Goal: Task Accomplishment & Management: Complete application form

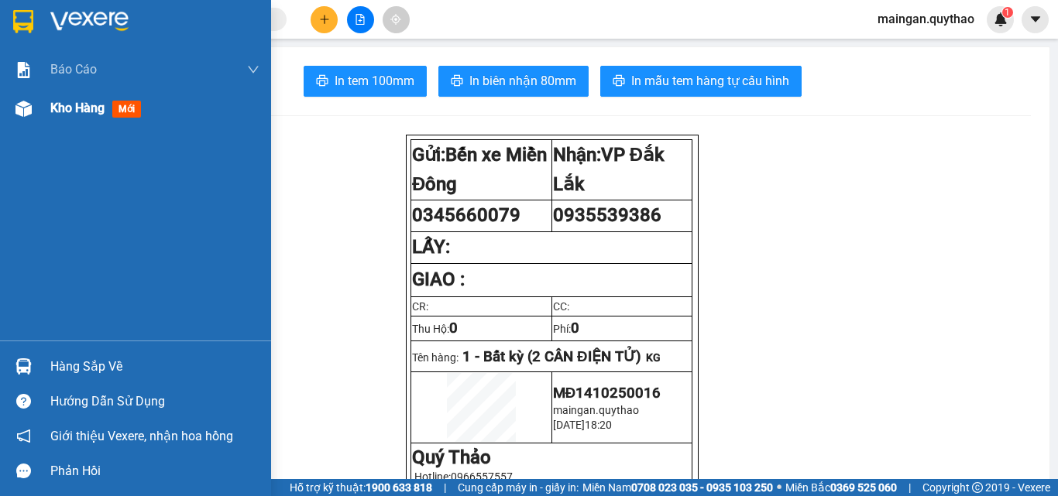
click at [62, 114] on span "Kho hàng" at bounding box center [77, 108] width 54 height 15
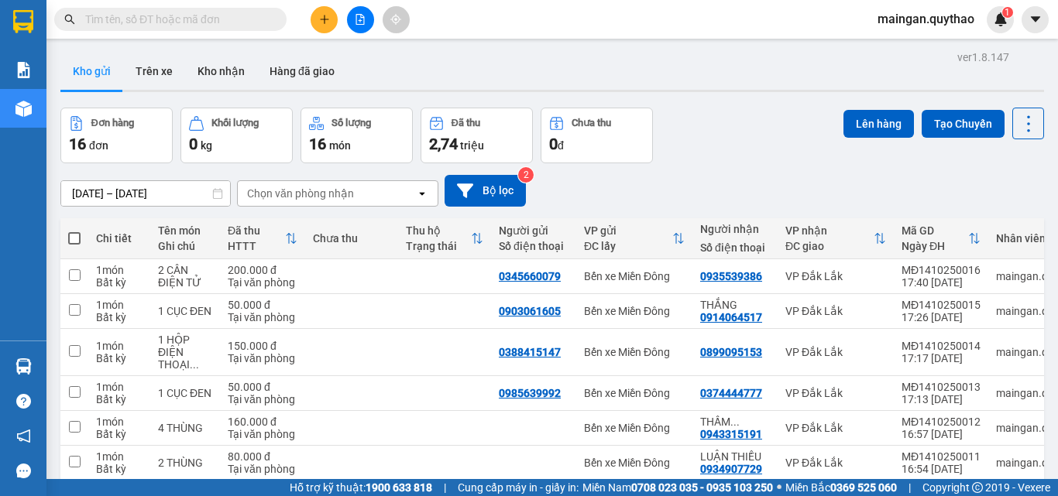
click at [147, 195] on input "[DATE] – [DATE]" at bounding box center [145, 193] width 169 height 25
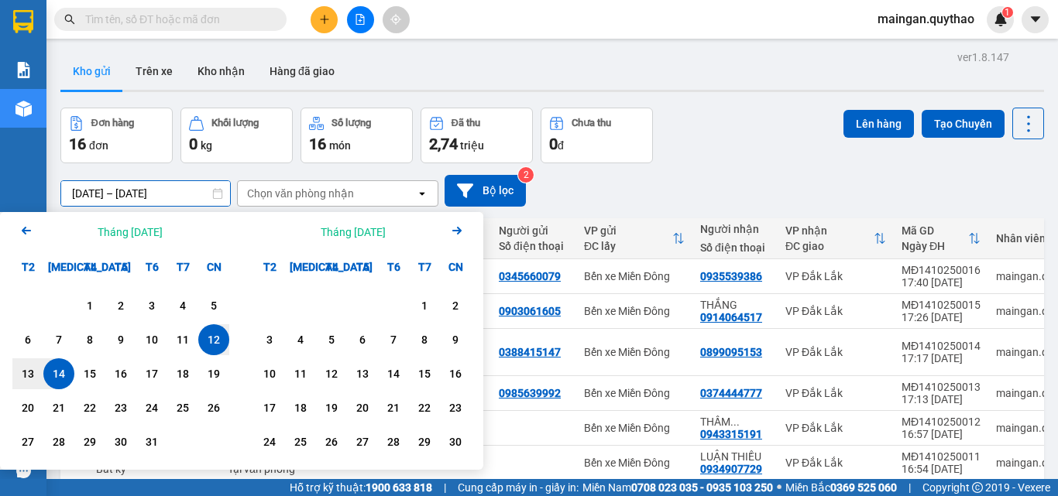
click at [62, 379] on div "14" at bounding box center [59, 374] width 22 height 19
click at [58, 376] on div "14" at bounding box center [59, 374] width 22 height 19
type input "[DATE] – [DATE]"
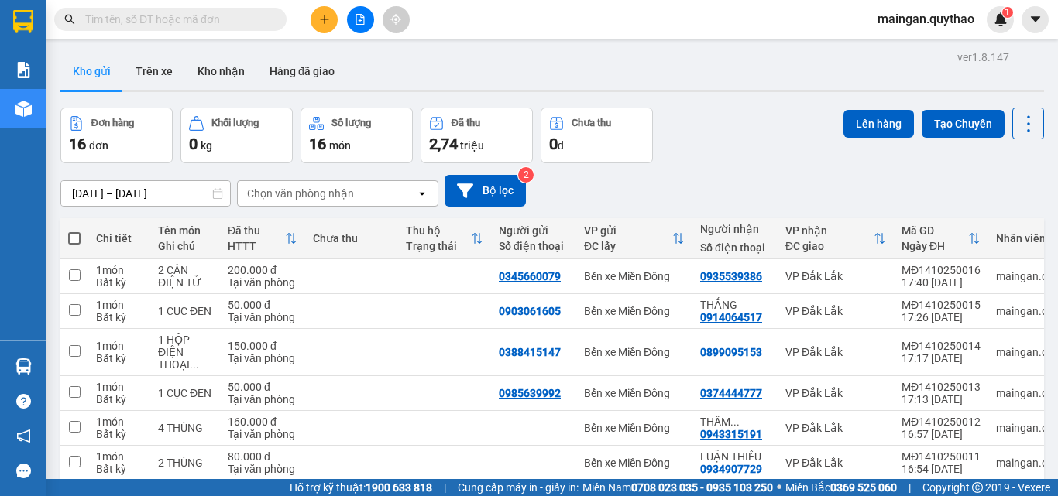
click at [74, 230] on th at bounding box center [74, 238] width 28 height 41
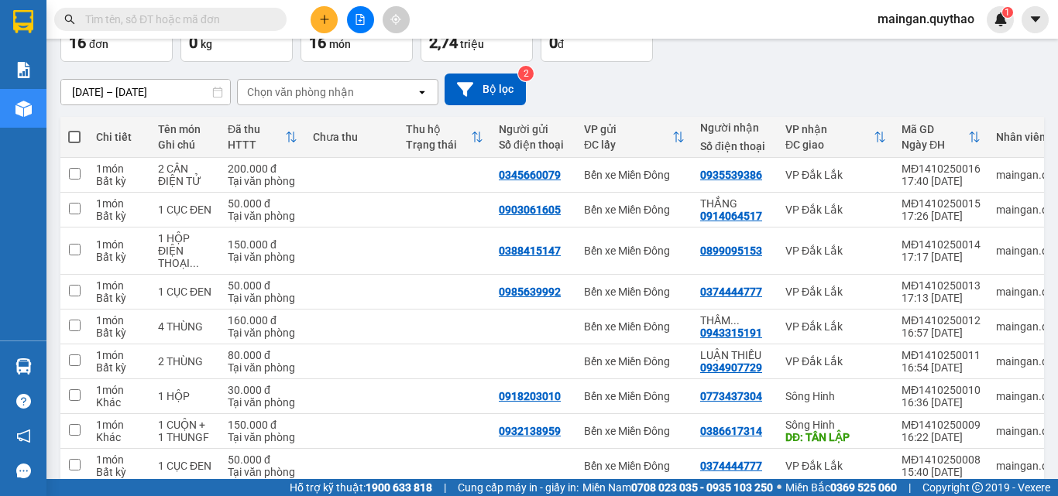
scroll to position [211, 0]
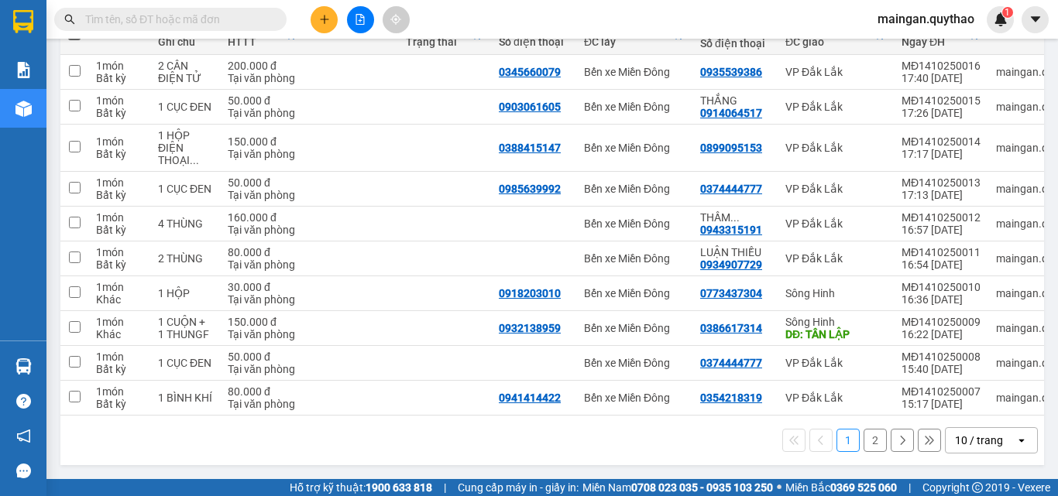
click at [972, 441] on div "10 / trang" at bounding box center [979, 440] width 48 height 15
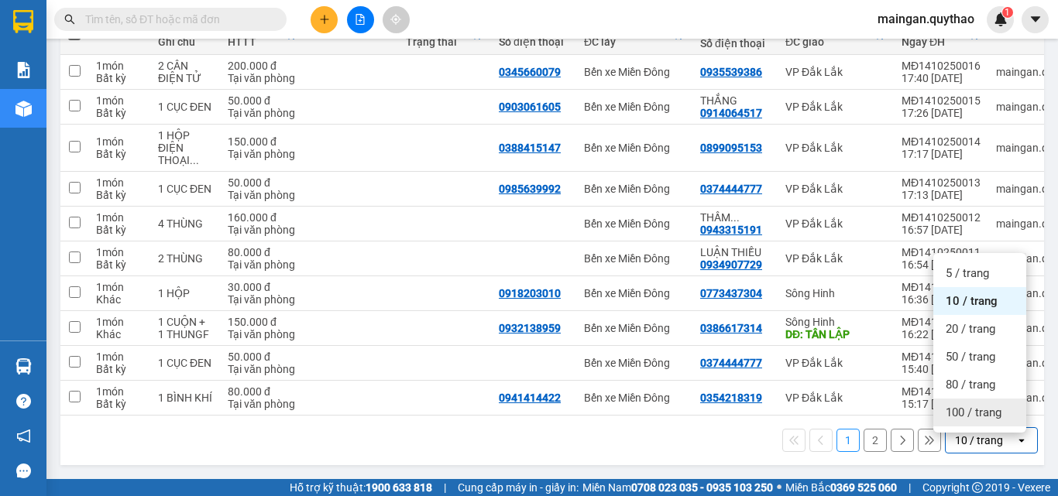
drag, startPoint x: 962, startPoint y: 396, endPoint x: 935, endPoint y: 409, distance: 30.1
click at [962, 399] on div "100 / trang" at bounding box center [979, 413] width 93 height 28
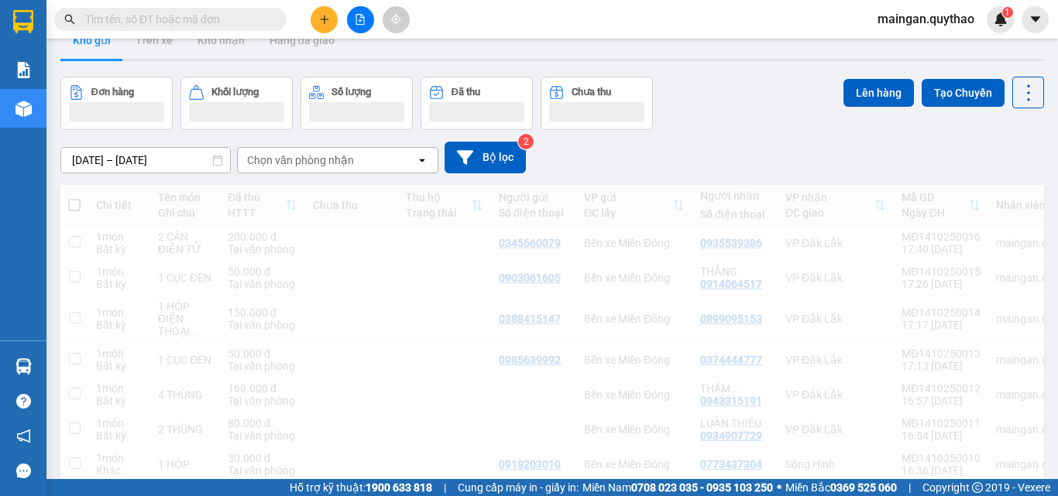
scroll to position [0, 0]
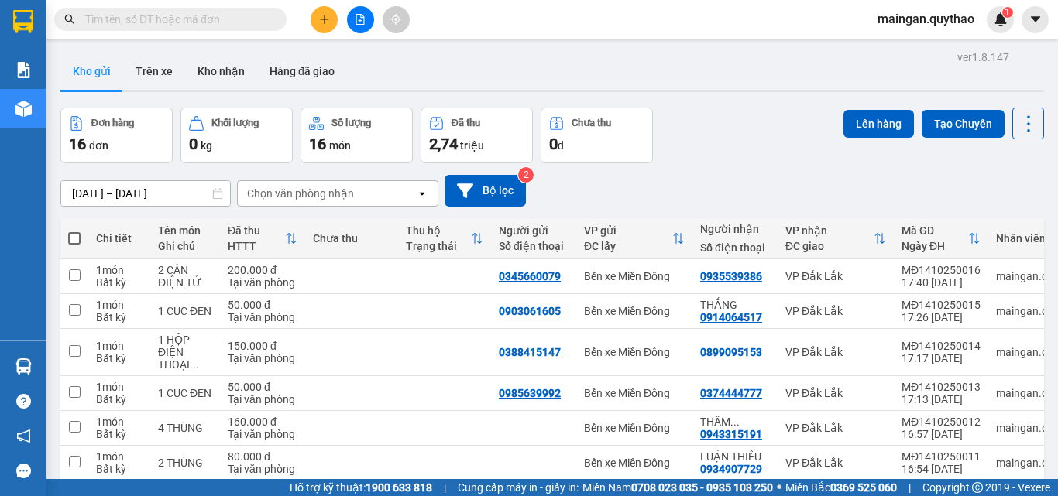
click at [78, 234] on span at bounding box center [74, 238] width 12 height 12
click at [74, 231] on input "checkbox" at bounding box center [74, 231] width 0 height 0
checkbox input "true"
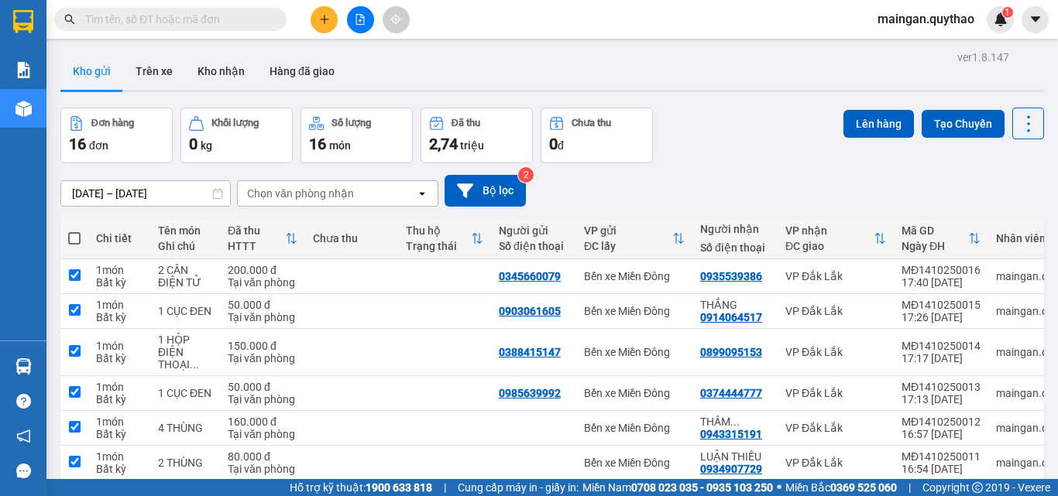
checkbox input "true"
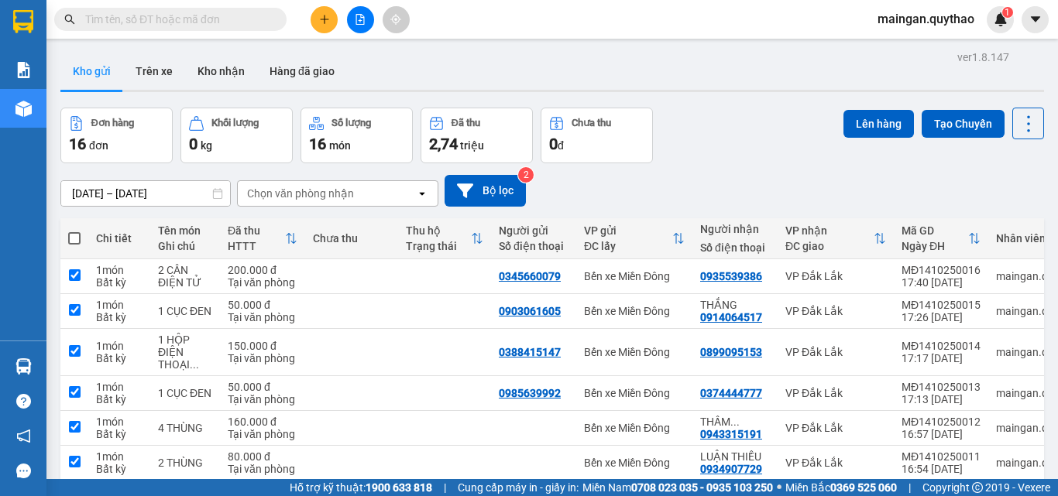
checkbox input "true"
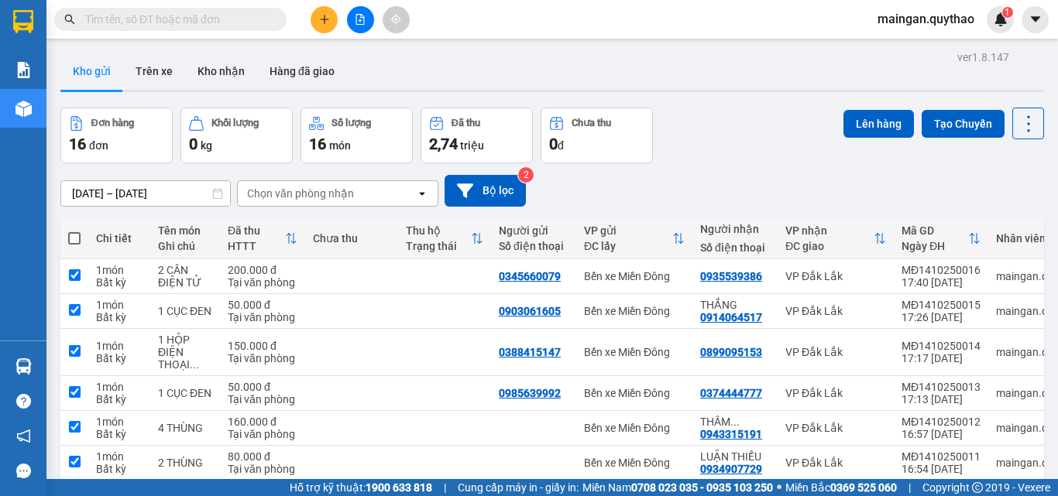
checkbox input "true"
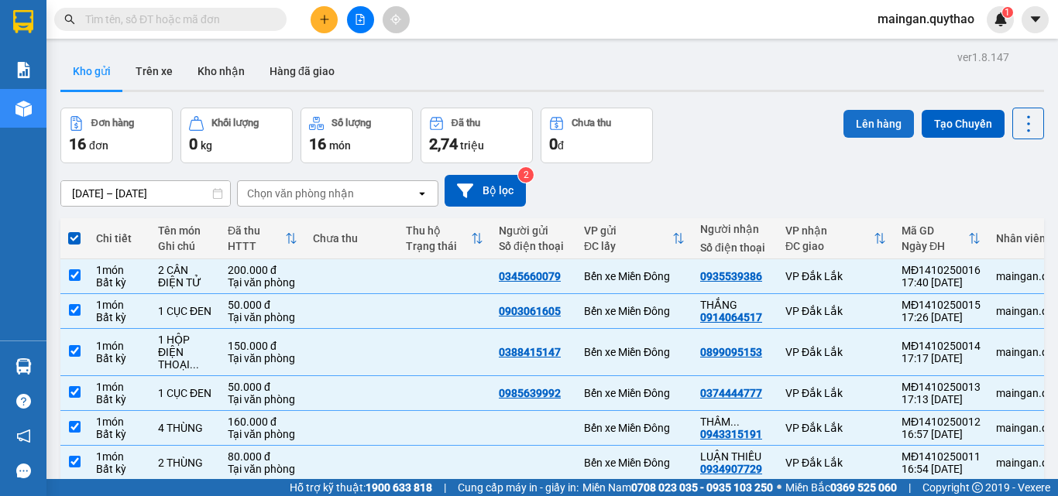
drag, startPoint x: 871, startPoint y: 120, endPoint x: 859, endPoint y: 121, distance: 12.4
click at [869, 121] on button "Lên hàng" at bounding box center [878, 124] width 70 height 28
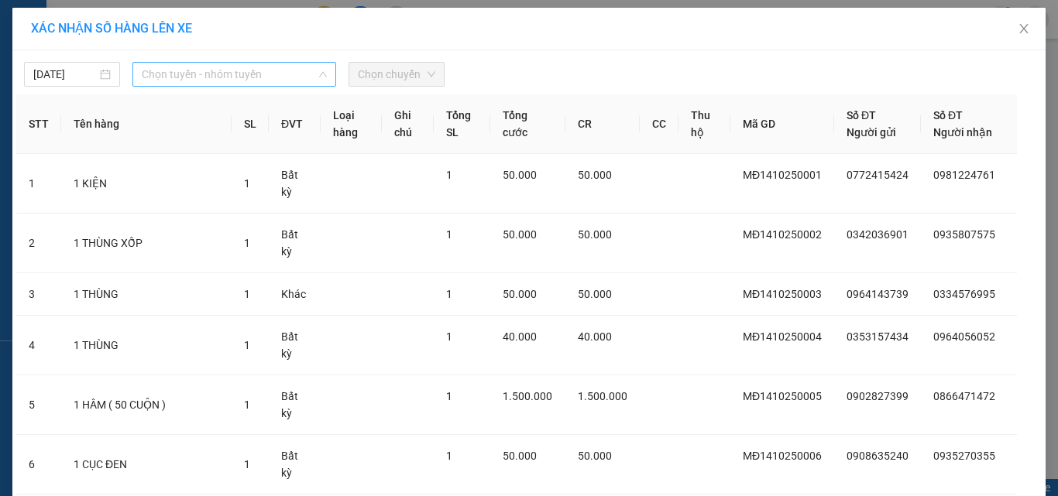
click at [169, 69] on span "Chọn tuyến - nhóm tuyến" at bounding box center [234, 74] width 185 height 23
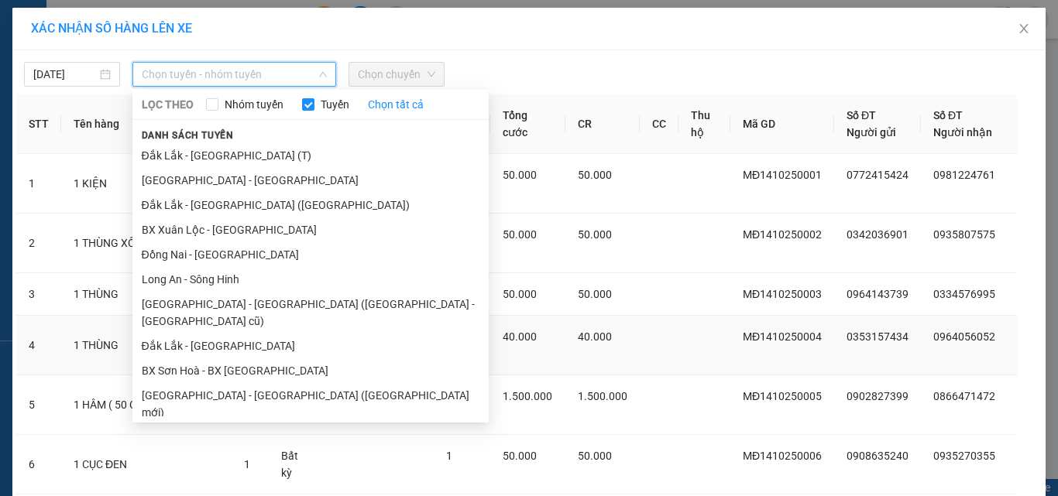
drag, startPoint x: 228, startPoint y: 386, endPoint x: 226, endPoint y: 365, distance: 20.2
click at [228, 383] on li "[GEOGRAPHIC_DATA] - [GEOGRAPHIC_DATA] ([GEOGRAPHIC_DATA] mới)" at bounding box center [310, 404] width 356 height 42
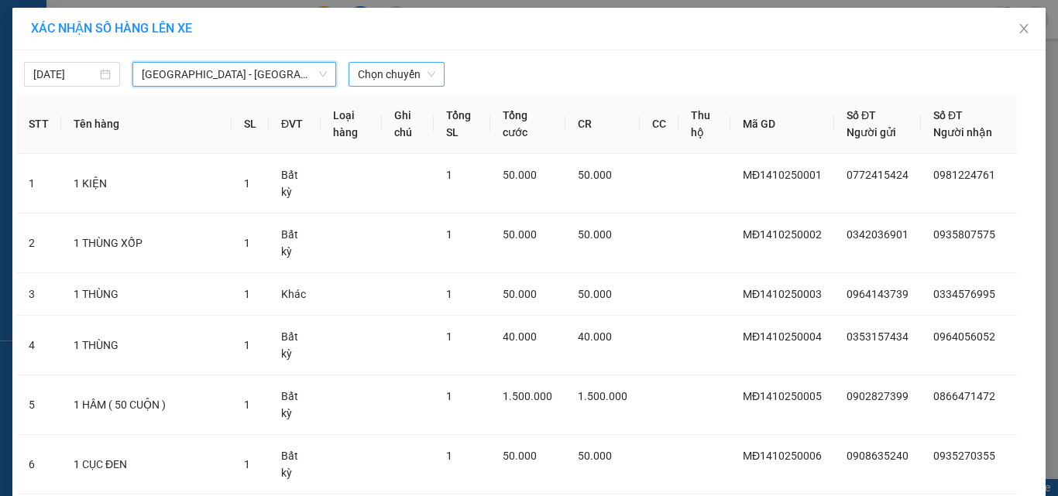
drag, startPoint x: 373, startPoint y: 68, endPoint x: 376, endPoint y: 79, distance: 11.1
click at [373, 70] on span "Chọn chuyến" at bounding box center [396, 74] width 77 height 23
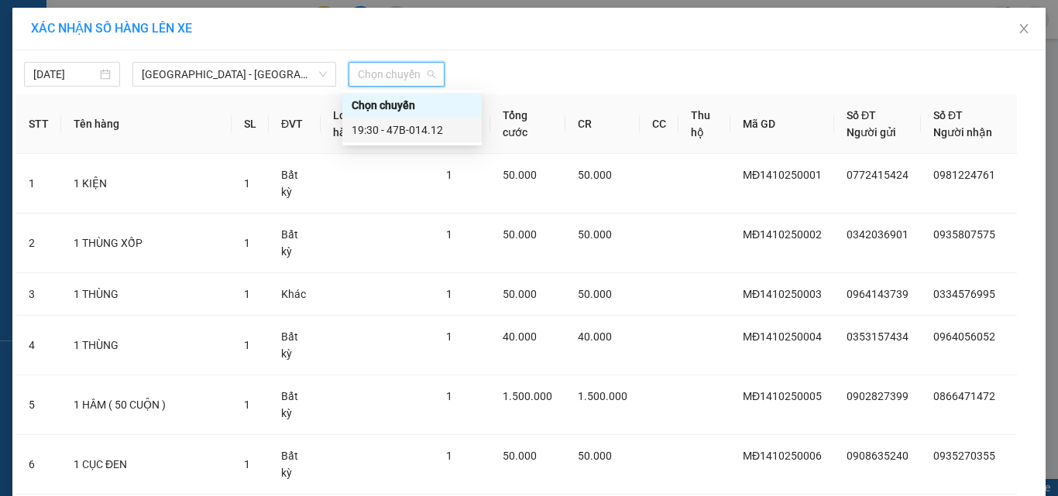
click at [429, 139] on div "19:30 - 47B-014.12" at bounding box center [411, 130] width 139 height 25
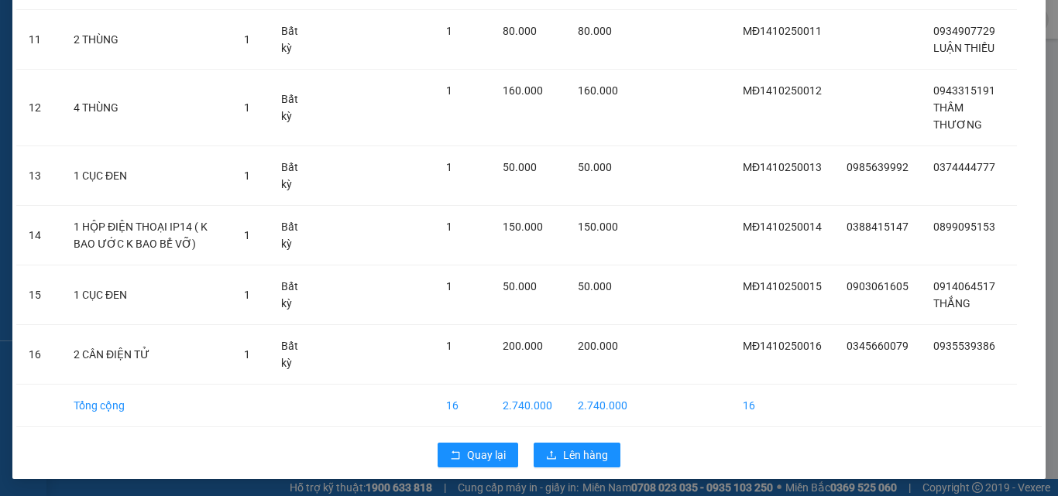
scroll to position [714, 0]
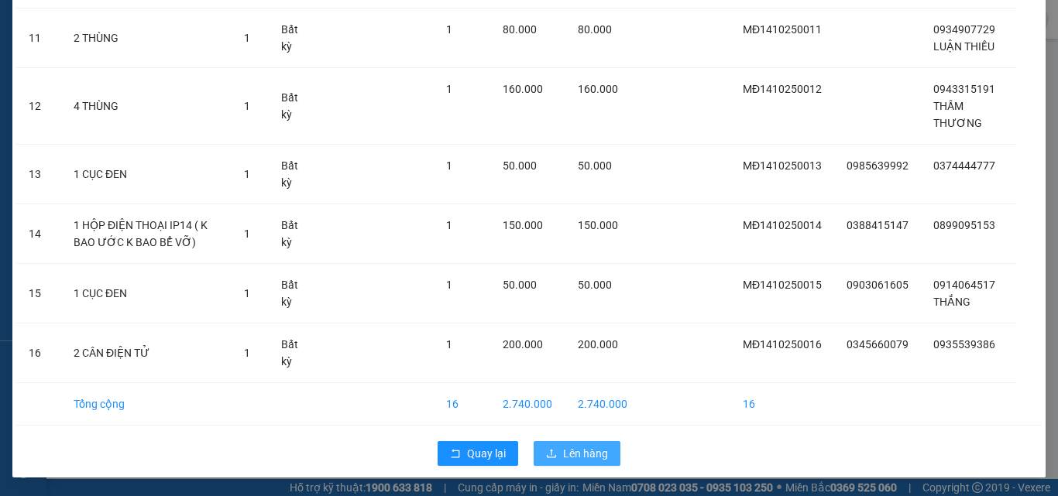
click at [563, 461] on span "Lên hàng" at bounding box center [585, 453] width 45 height 17
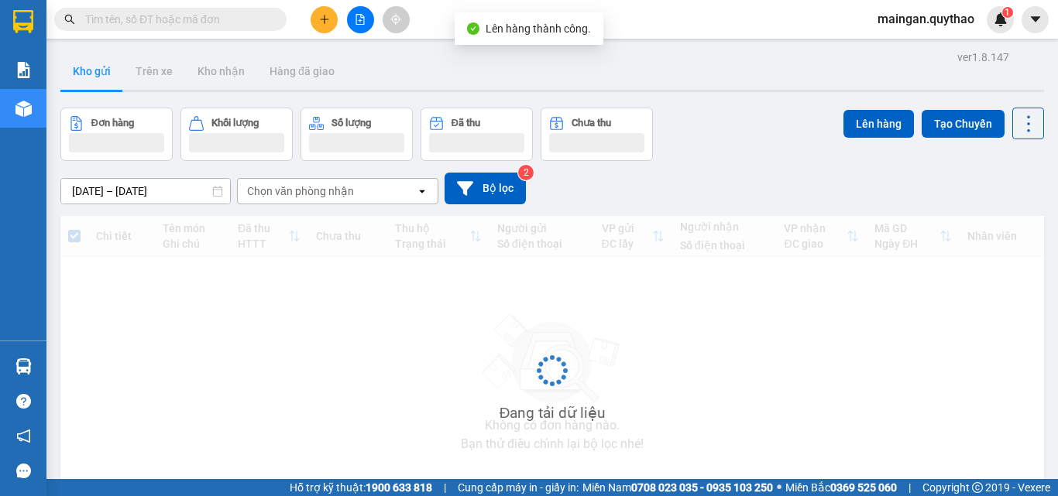
click at [365, 27] on button at bounding box center [360, 19] width 27 height 27
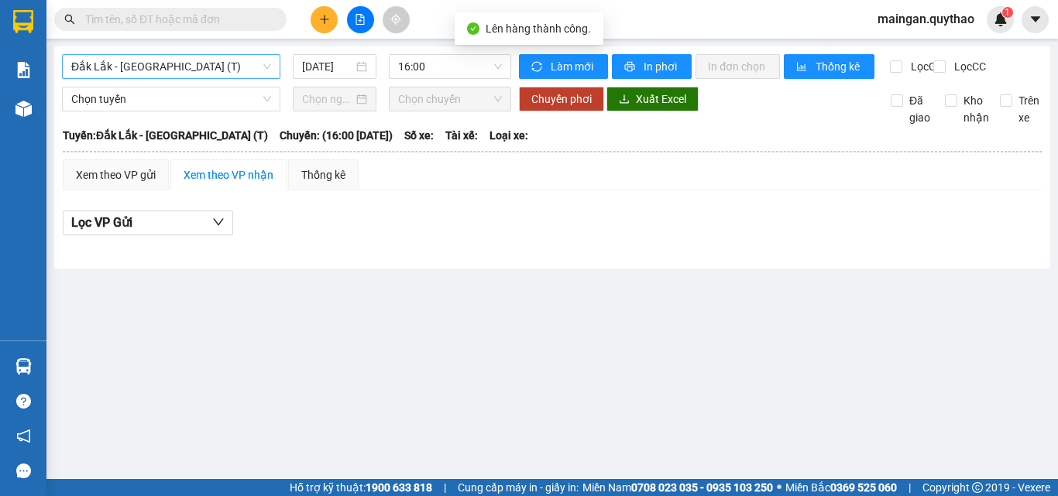
click at [192, 70] on span "Đắk Lắk - [GEOGRAPHIC_DATA] (T)" at bounding box center [171, 66] width 200 height 23
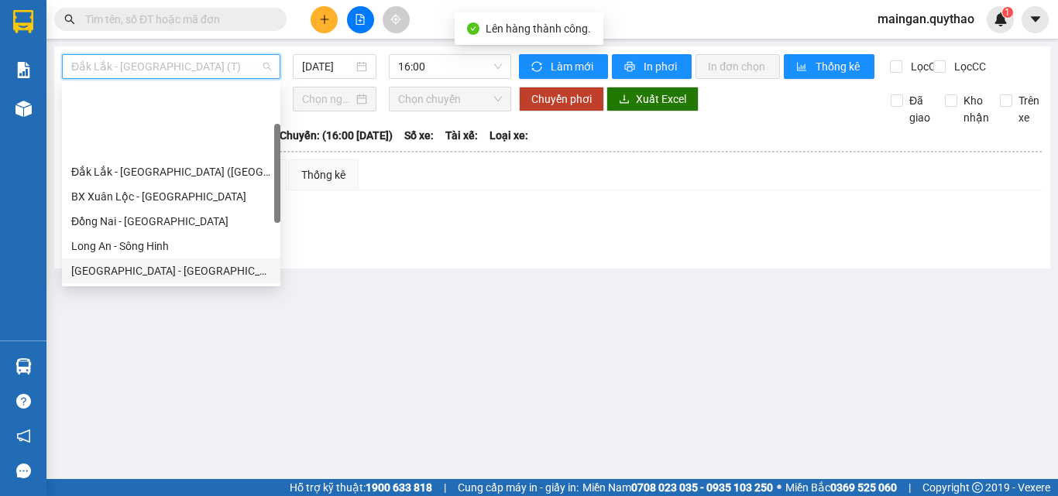
scroll to position [155, 0]
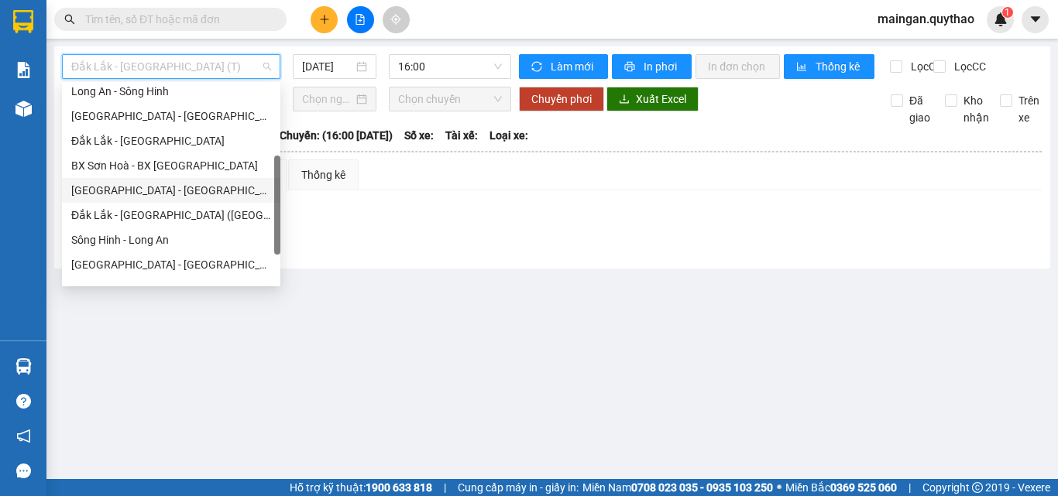
click at [180, 187] on div "[GEOGRAPHIC_DATA] - [GEOGRAPHIC_DATA] ([GEOGRAPHIC_DATA] mới)" at bounding box center [171, 190] width 200 height 17
type input "[DATE]"
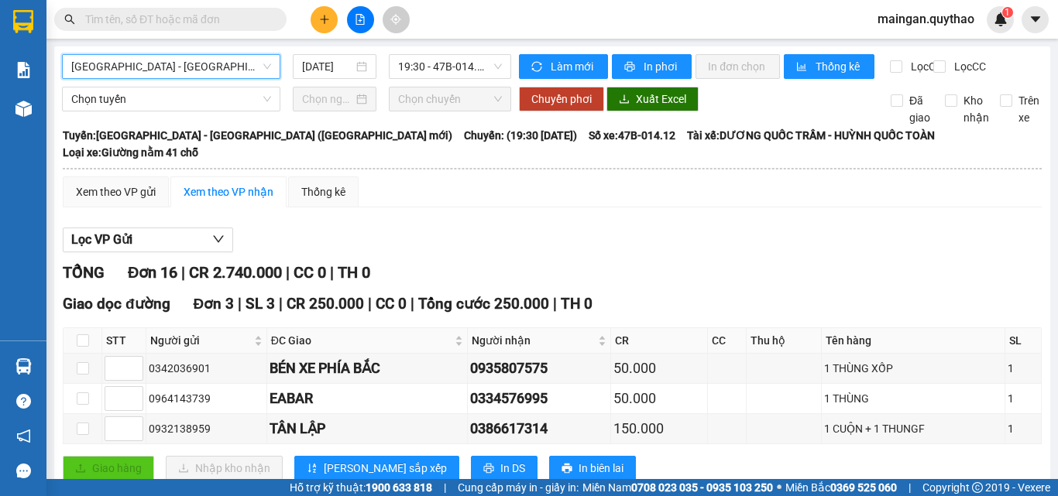
click at [653, 79] on div "Làm mới In phơi In đơn chọn Thống kê" at bounding box center [704, 66] width 371 height 25
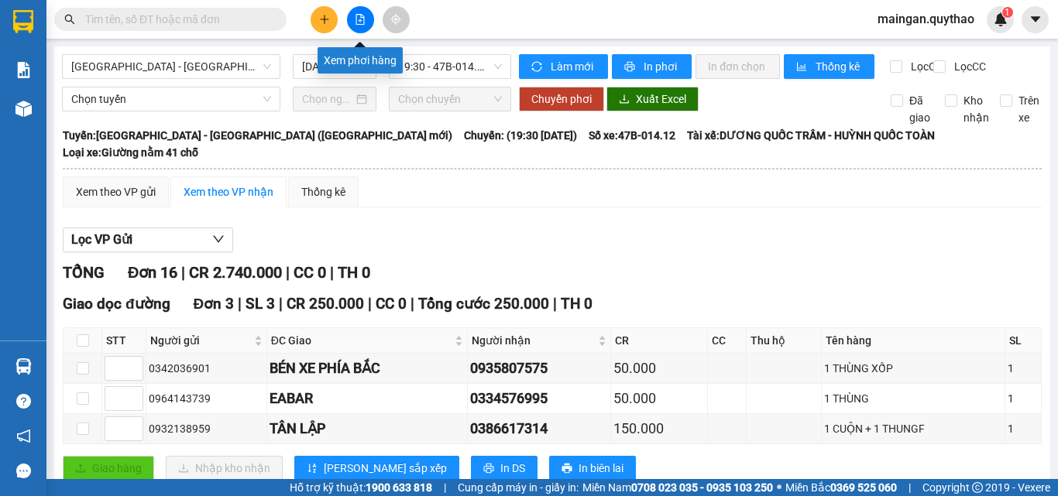
click at [316, 23] on button at bounding box center [324, 19] width 27 height 27
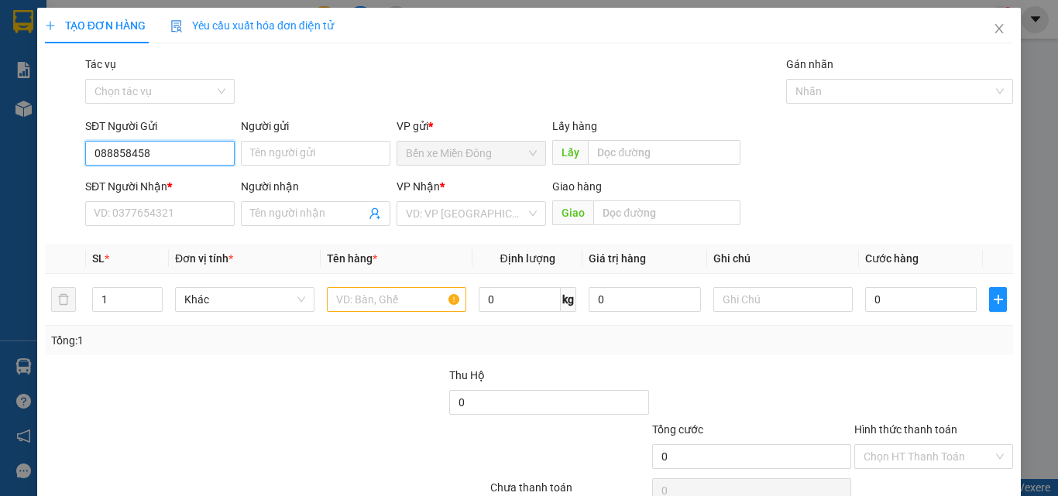
type input "0888584584"
drag, startPoint x: 164, startPoint y: 174, endPoint x: 160, endPoint y: 186, distance: 12.2
click at [163, 175] on div "0888584584" at bounding box center [158, 184] width 148 height 25
type input "0857524747"
type input "CẬU PHÚ 0819475757"
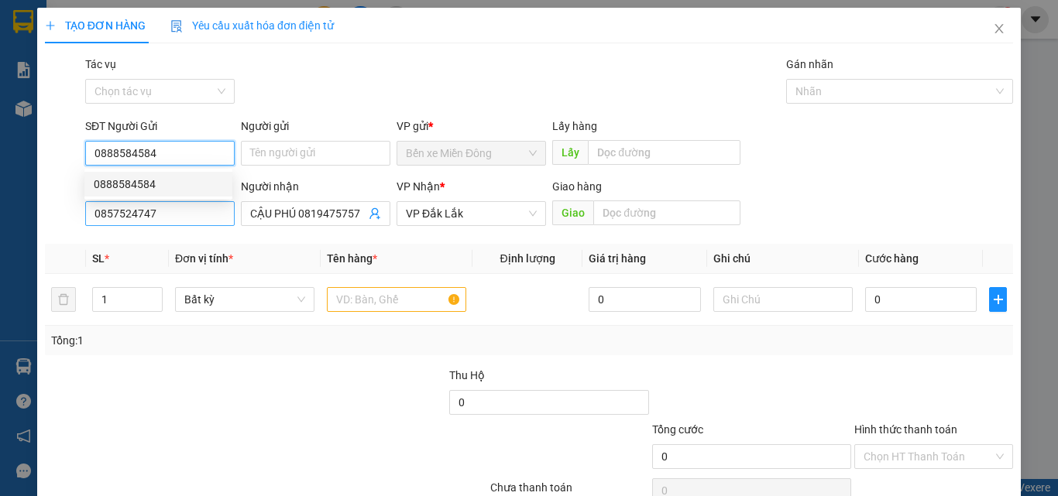
type input "0888584584"
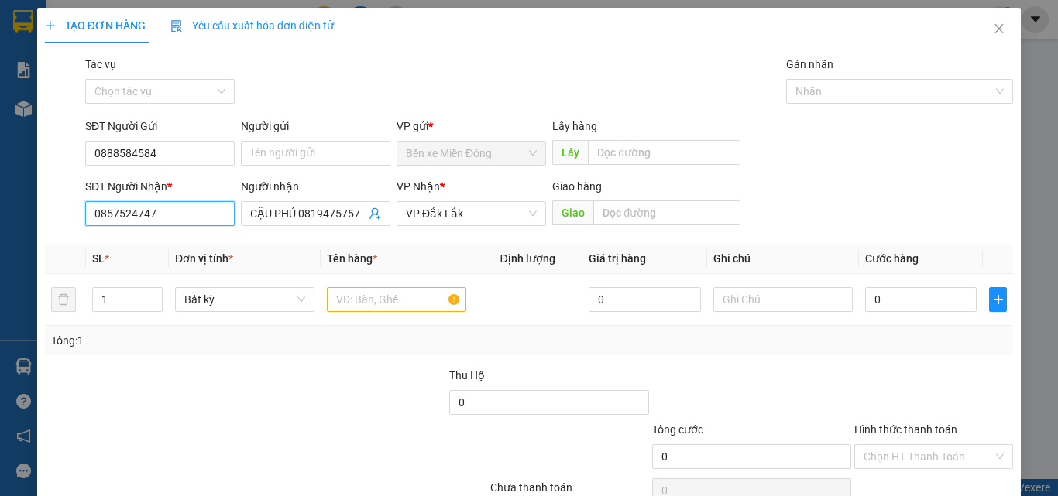
drag, startPoint x: 97, startPoint y: 214, endPoint x: 0, endPoint y: 209, distance: 96.9
click at [0, 209] on div "TẠO ĐƠN HÀNG Yêu cầu xuất hóa đơn điện tử Transit Pickup Surcharge Ids Transit …" at bounding box center [529, 248] width 1058 height 496
type input "0913444777"
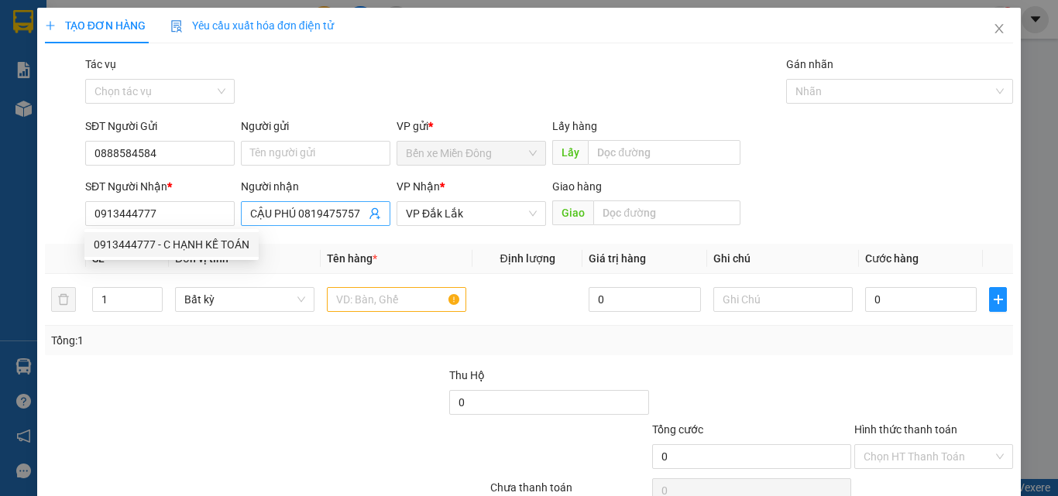
drag, startPoint x: 143, startPoint y: 218, endPoint x: 355, endPoint y: 215, distance: 212.2
click at [355, 215] on input "CẬU PHÚ 0819475757" at bounding box center [307, 213] width 115 height 17
drag, startPoint x: 355, startPoint y: 215, endPoint x: 181, endPoint y: 199, distance: 175.0
click at [187, 199] on div "SĐT Người Nhận * 0913444777 Người nhận CẬU PHÚ 0819475757 CẬU PHÚ 0819475757 VP…" at bounding box center [549, 205] width 934 height 54
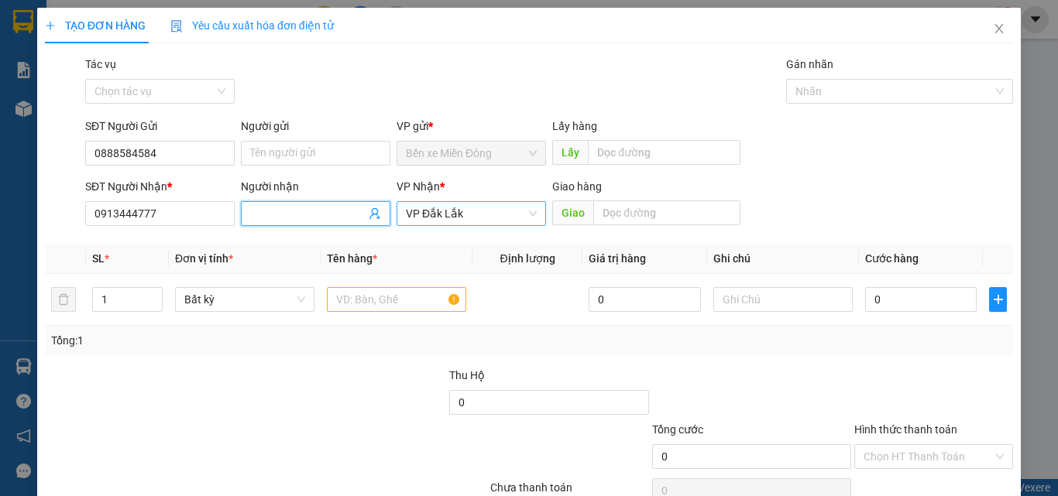
click at [481, 213] on span "VP Đắk Lắk" at bounding box center [471, 213] width 131 height 23
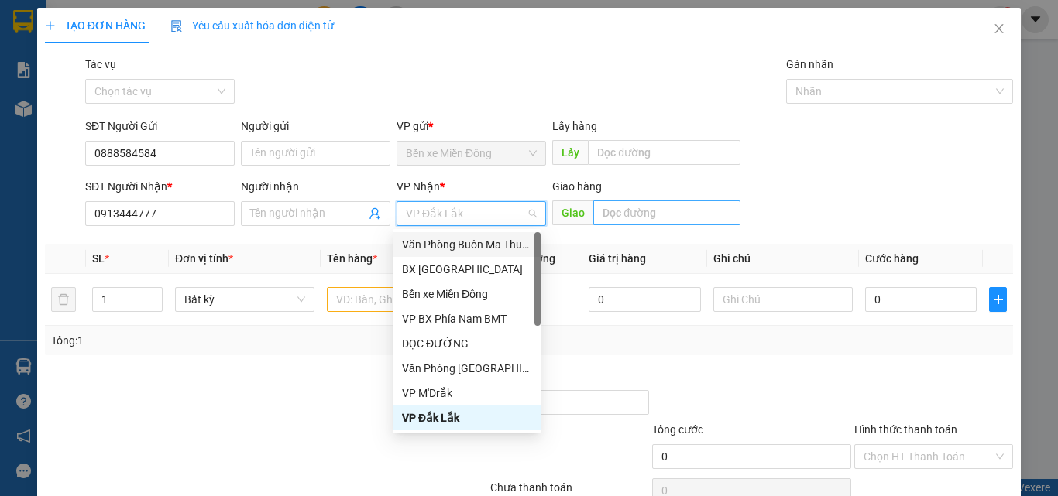
drag, startPoint x: 458, startPoint y: 236, endPoint x: 650, endPoint y: 222, distance: 193.3
click at [465, 235] on div "Văn Phòng Buôn Ma Thuột" at bounding box center [467, 244] width 148 height 25
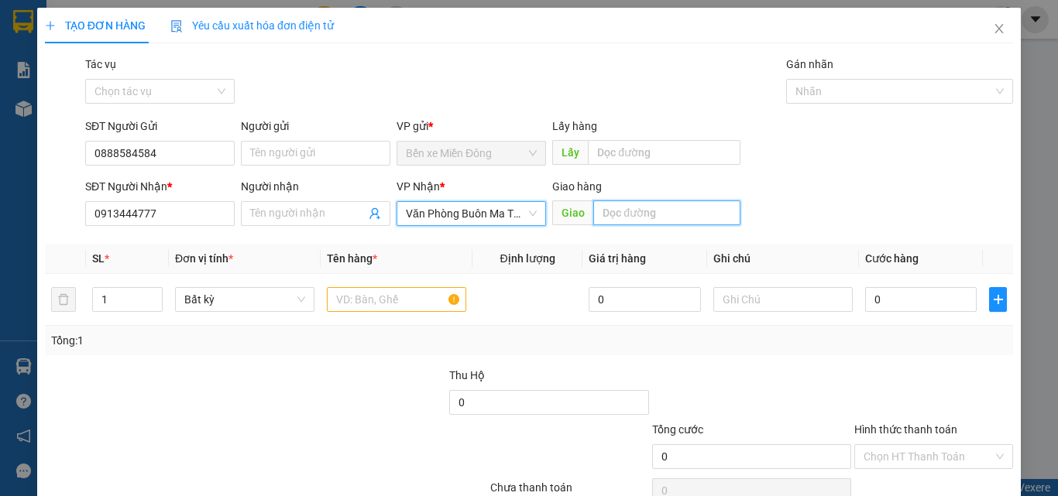
click at [650, 222] on input "text" at bounding box center [666, 213] width 147 height 25
type input "BẾN XE PHÍA BẮC"
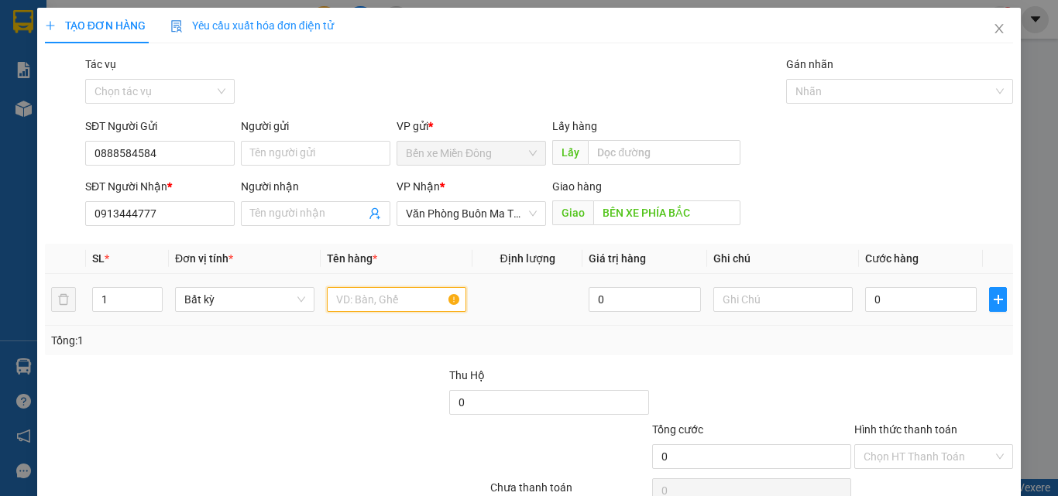
click at [426, 293] on input "text" at bounding box center [396, 299] width 139 height 25
type input "1 ĐIỆN THOẠI BÀN CHO BXPN"
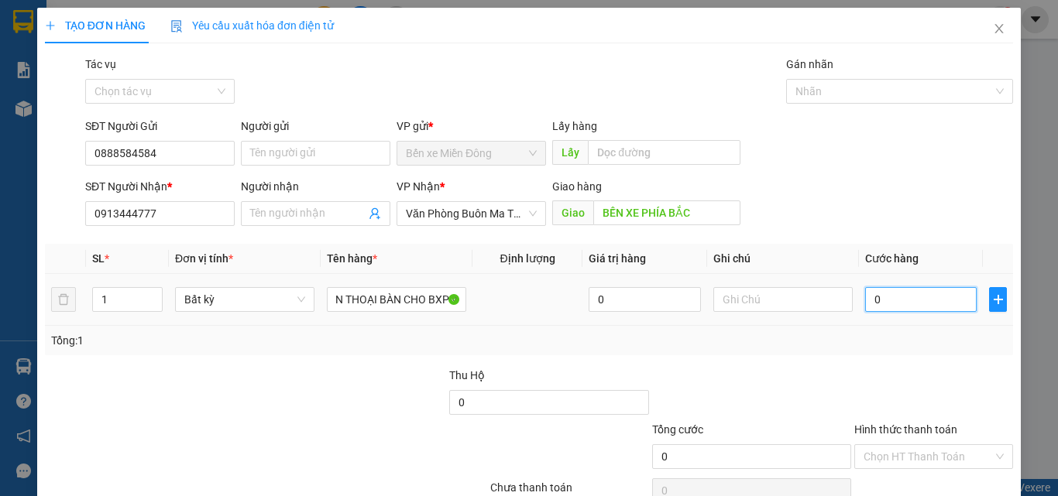
click at [914, 304] on input "0" at bounding box center [921, 299] width 112 height 25
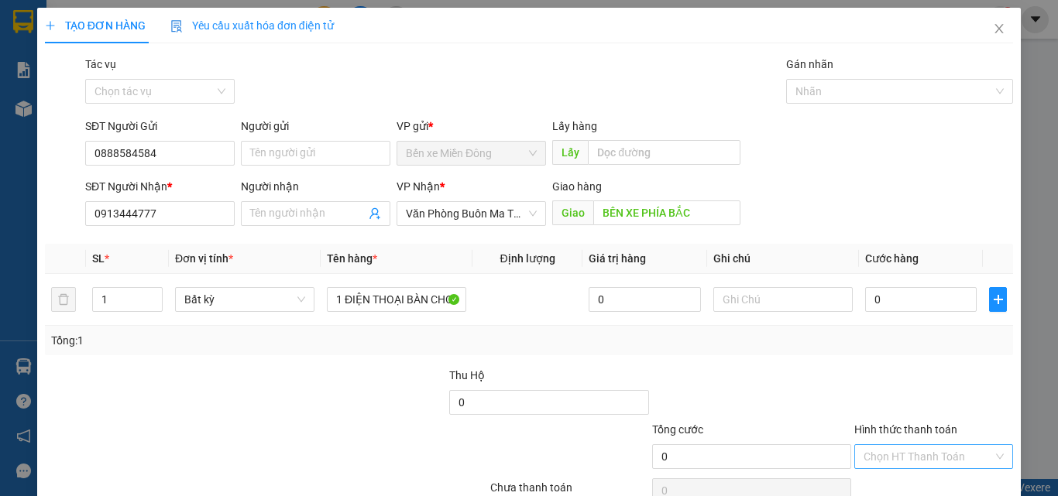
click at [884, 448] on div "Hình thức thanh toán Chọn HT Thanh Toán" at bounding box center [933, 448] width 159 height 54
drag, startPoint x: 870, startPoint y: 462, endPoint x: 867, endPoint y: 448, distance: 14.1
click at [868, 462] on input "Hình thức thanh toán" at bounding box center [927, 456] width 129 height 23
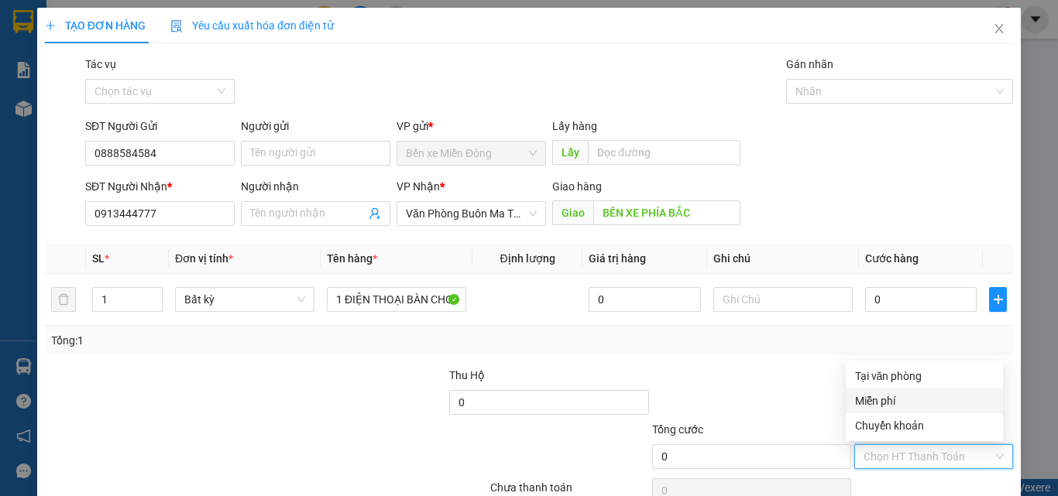
click at [867, 394] on div "Miễn phí" at bounding box center [924, 401] width 139 height 17
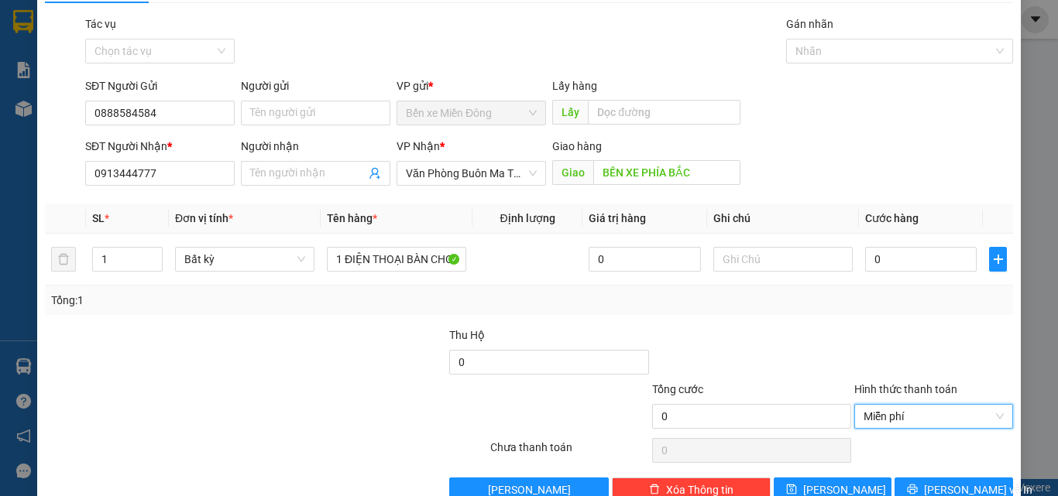
scroll to position [77, 0]
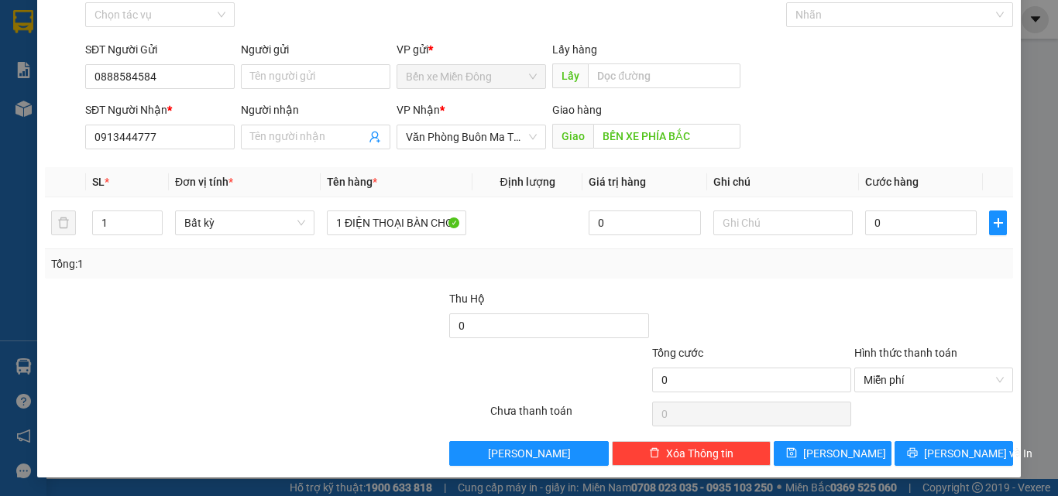
click at [910, 439] on div "Transit Pickup Surcharge Ids Transit Deliver Surcharge Ids Transit Deliver Surc…" at bounding box center [529, 222] width 968 height 487
click at [914, 451] on icon "printer" at bounding box center [913, 453] width 10 height 10
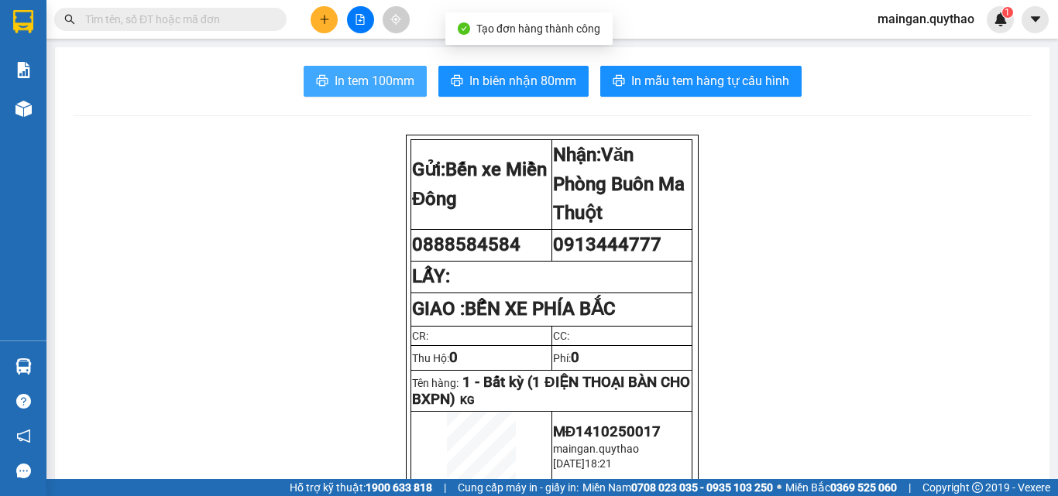
click at [366, 74] on span "In tem 100mm" at bounding box center [375, 80] width 80 height 19
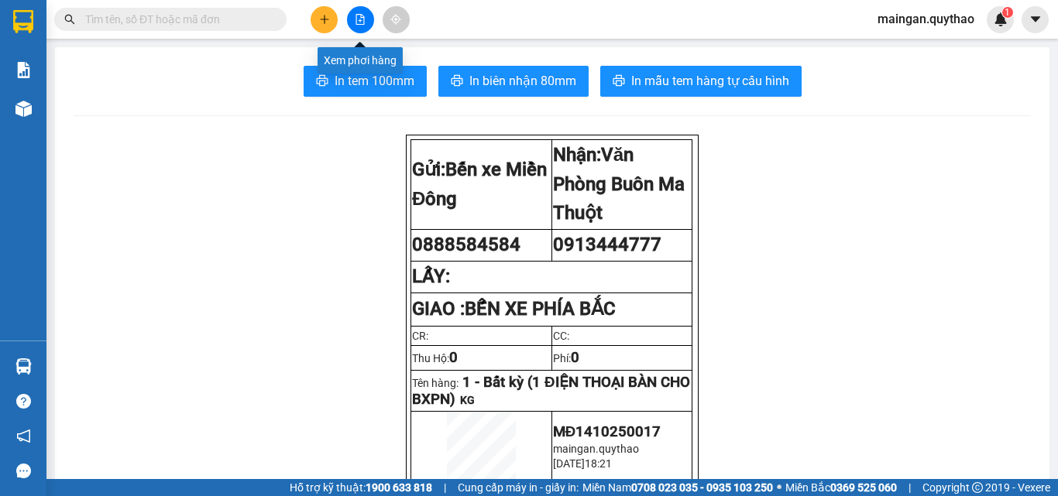
click at [356, 17] on icon "file-add" at bounding box center [360, 19] width 9 height 11
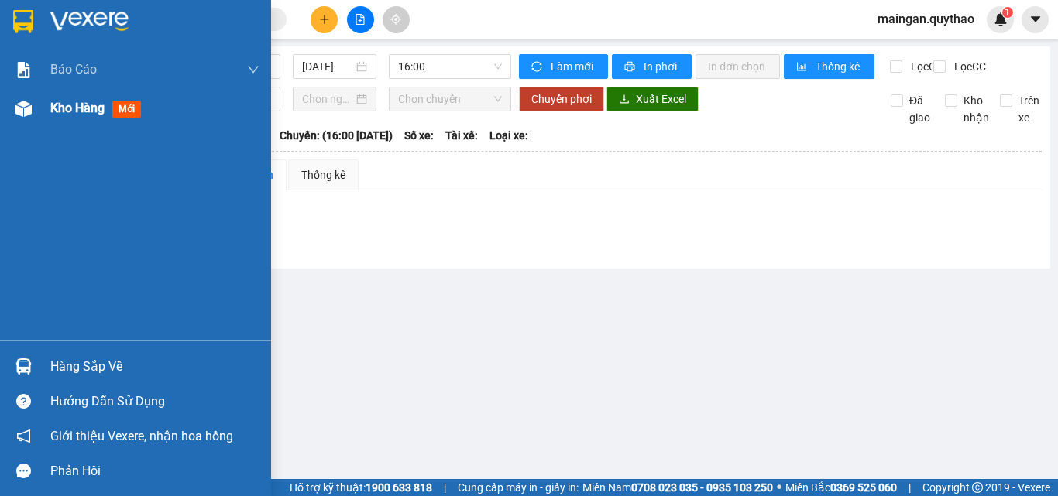
click at [29, 101] on img at bounding box center [23, 109] width 16 height 16
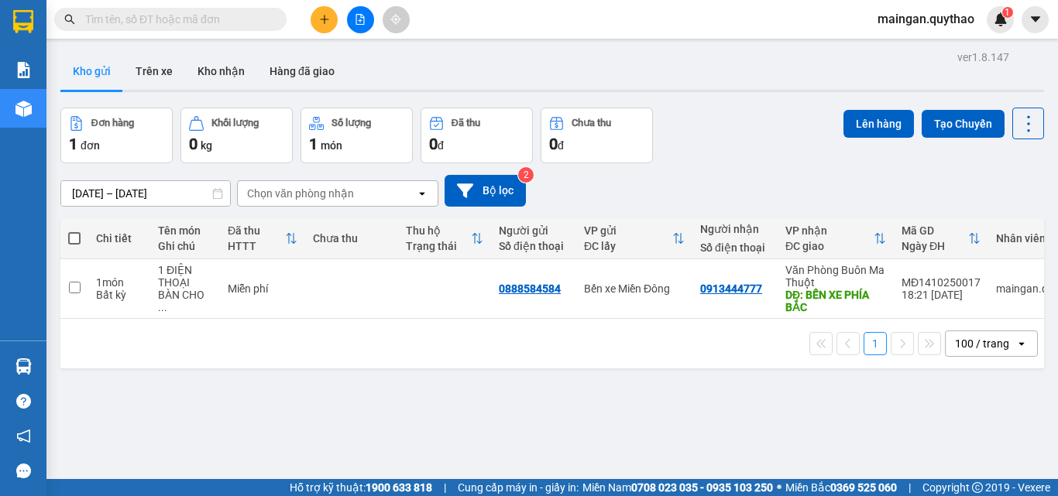
click at [74, 232] on span at bounding box center [74, 238] width 12 height 12
click at [74, 231] on input "checkbox" at bounding box center [74, 231] width 0 height 0
checkbox input "true"
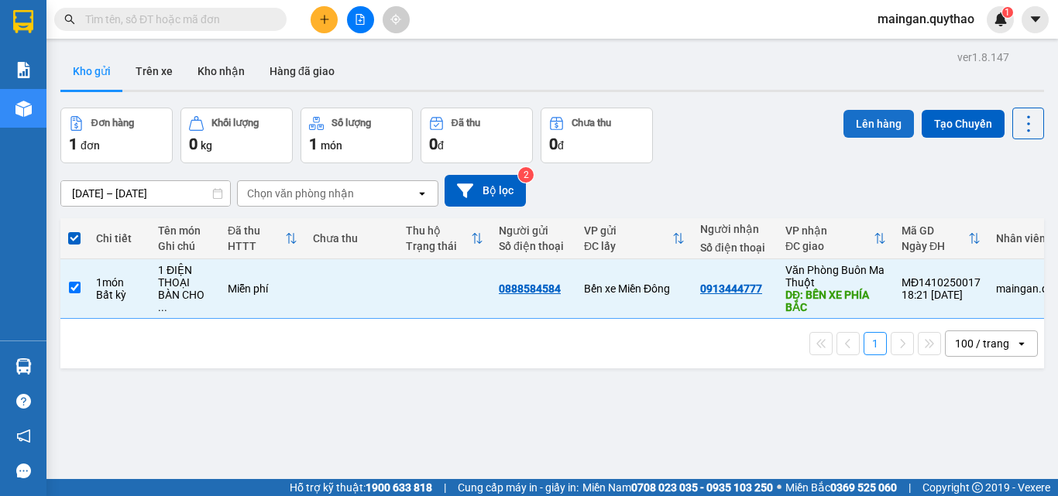
drag, startPoint x: 867, startPoint y: 125, endPoint x: 857, endPoint y: 124, distance: 10.2
click at [864, 125] on button "Lên hàng" at bounding box center [878, 124] width 70 height 28
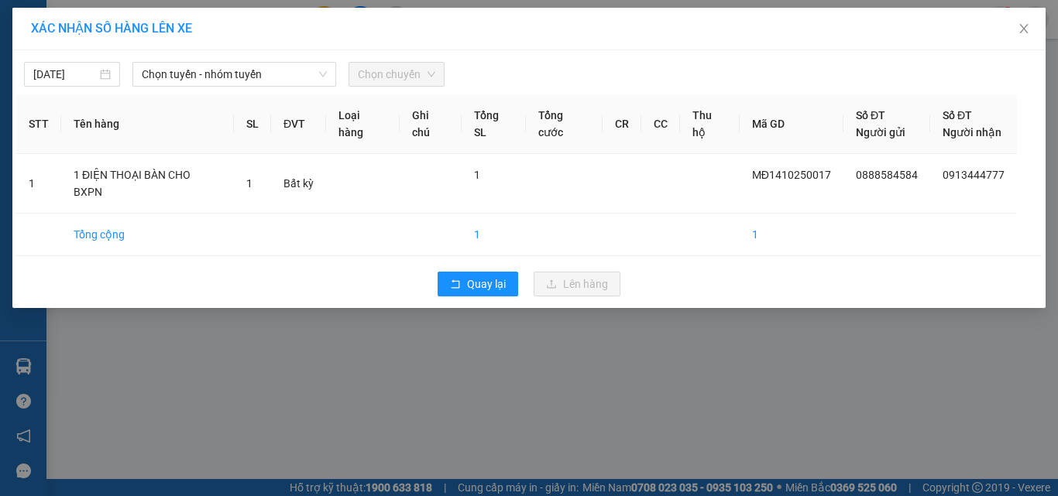
drag, startPoint x: 243, startPoint y: 87, endPoint x: 260, endPoint y: 78, distance: 19.4
click at [244, 87] on div "[DATE] Chọn tuyến - nhóm tuyến Chọn chuyến STT Tên hàng SL ĐVT Loại hàng Ghi ch…" at bounding box center [528, 179] width 1033 height 258
click at [265, 67] on span "Chọn tuyến - nhóm tuyến" at bounding box center [234, 74] width 185 height 23
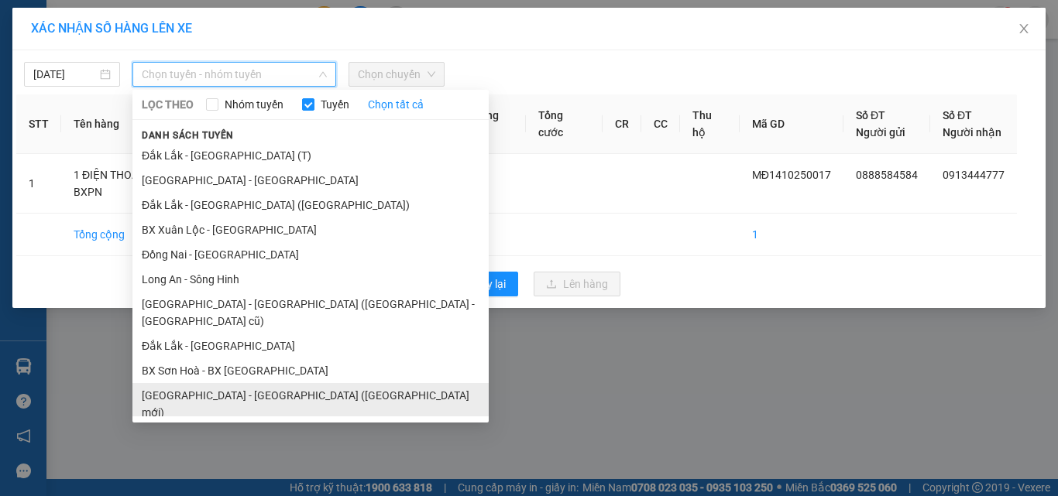
click at [235, 385] on li "[GEOGRAPHIC_DATA] - [GEOGRAPHIC_DATA] ([GEOGRAPHIC_DATA] mới)" at bounding box center [310, 404] width 356 height 42
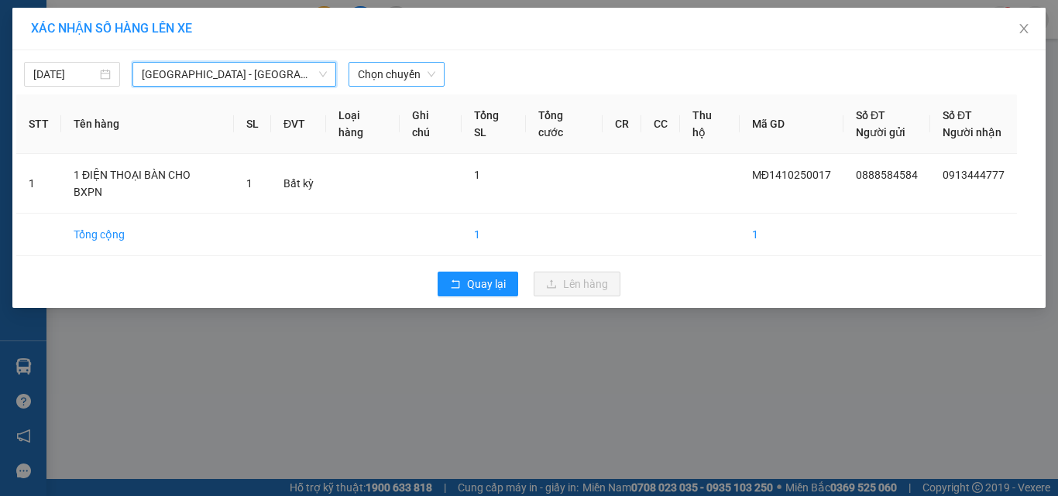
drag, startPoint x: 369, startPoint y: 70, endPoint x: 372, endPoint y: 82, distance: 13.0
click at [369, 72] on span "Chọn chuyến" at bounding box center [396, 74] width 77 height 23
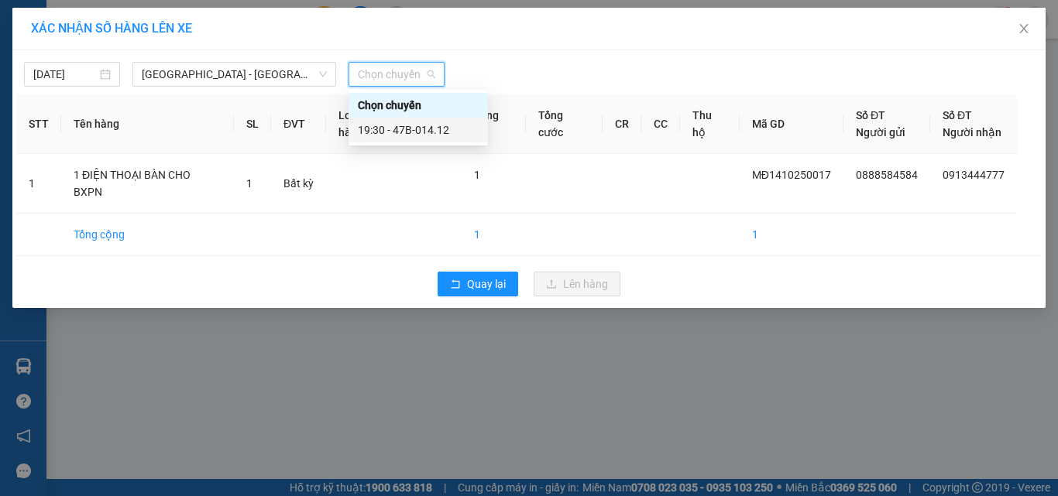
drag, startPoint x: 417, startPoint y: 136, endPoint x: 461, endPoint y: 160, distance: 50.9
click at [420, 136] on div "19:30 - 47B-014.12" at bounding box center [418, 130] width 121 height 17
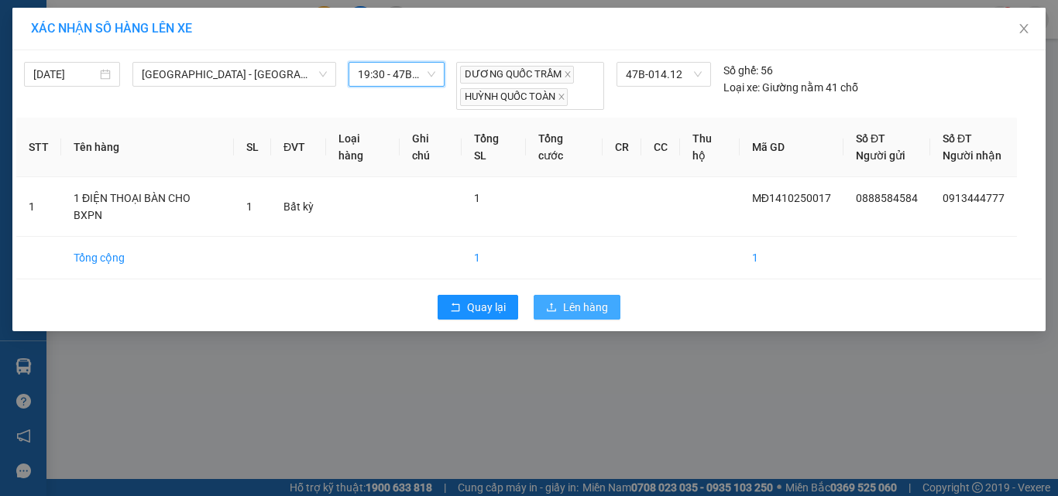
click at [563, 299] on span "Lên hàng" at bounding box center [585, 307] width 45 height 17
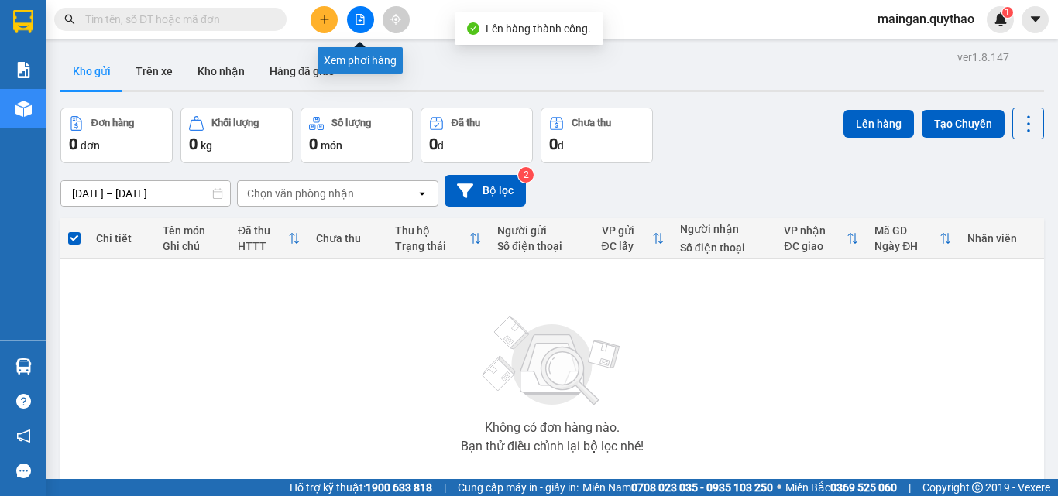
drag, startPoint x: 363, startPoint y: 16, endPoint x: 293, endPoint y: 46, distance: 75.6
click at [361, 19] on icon "file-add" at bounding box center [360, 19] width 11 height 11
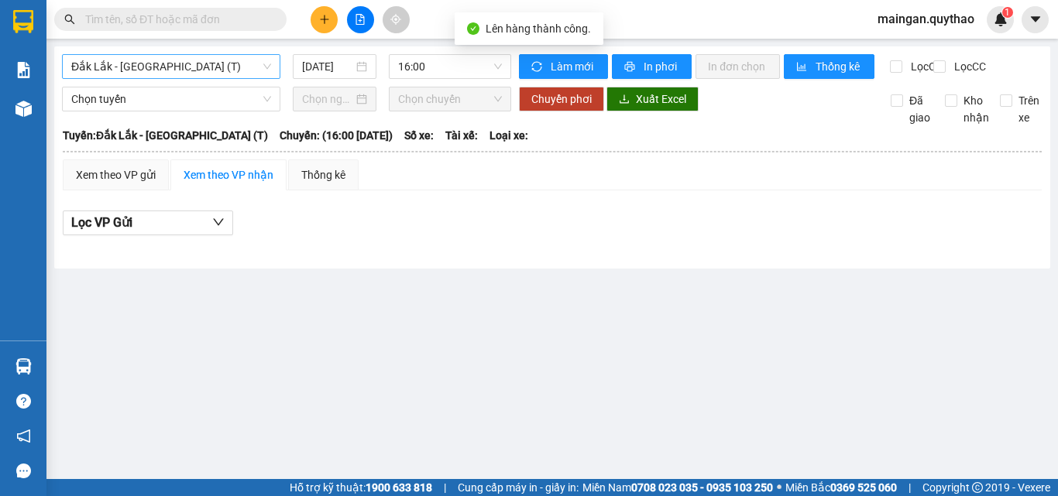
click at [202, 67] on span "Đắk Lắk - [GEOGRAPHIC_DATA] (T)" at bounding box center [171, 66] width 200 height 23
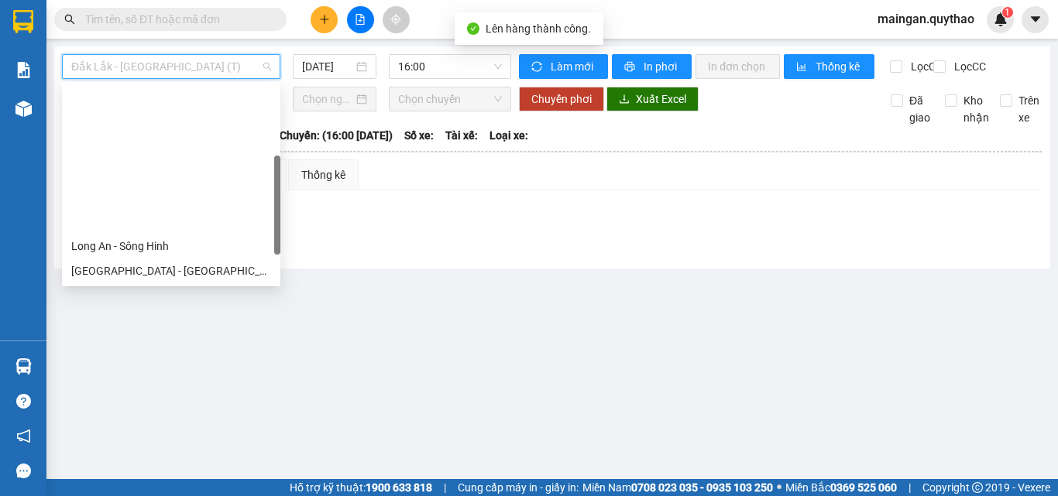
scroll to position [155, 0]
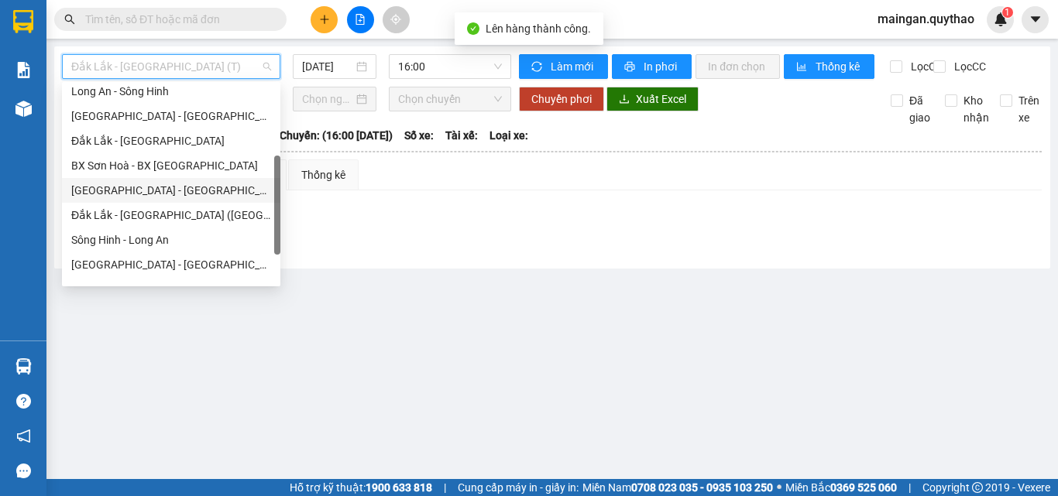
drag, startPoint x: 180, startPoint y: 190, endPoint x: 341, endPoint y: 96, distance: 187.0
click at [180, 190] on div "[GEOGRAPHIC_DATA] - [GEOGRAPHIC_DATA] ([GEOGRAPHIC_DATA] mới)" at bounding box center [171, 190] width 200 height 17
type input "[DATE]"
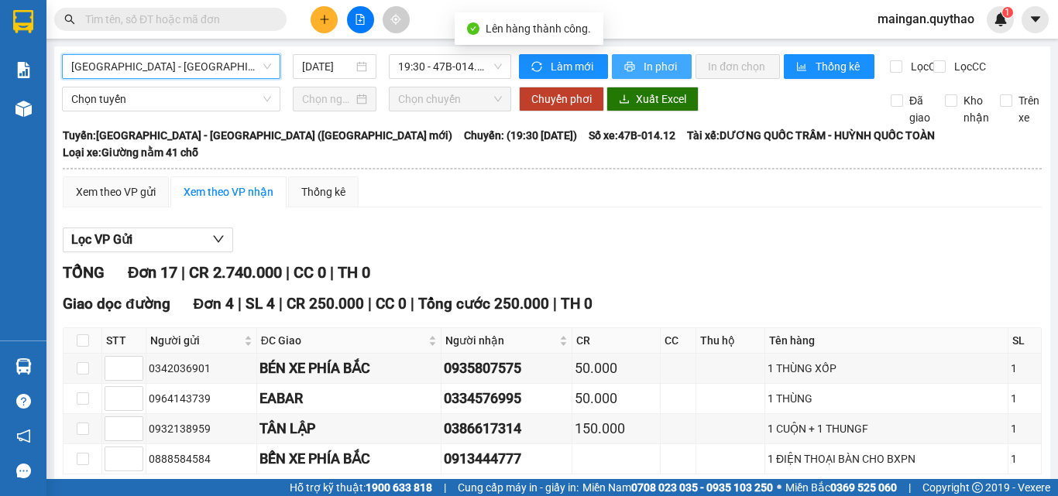
click at [650, 62] on span "In phơi" at bounding box center [661, 66] width 36 height 17
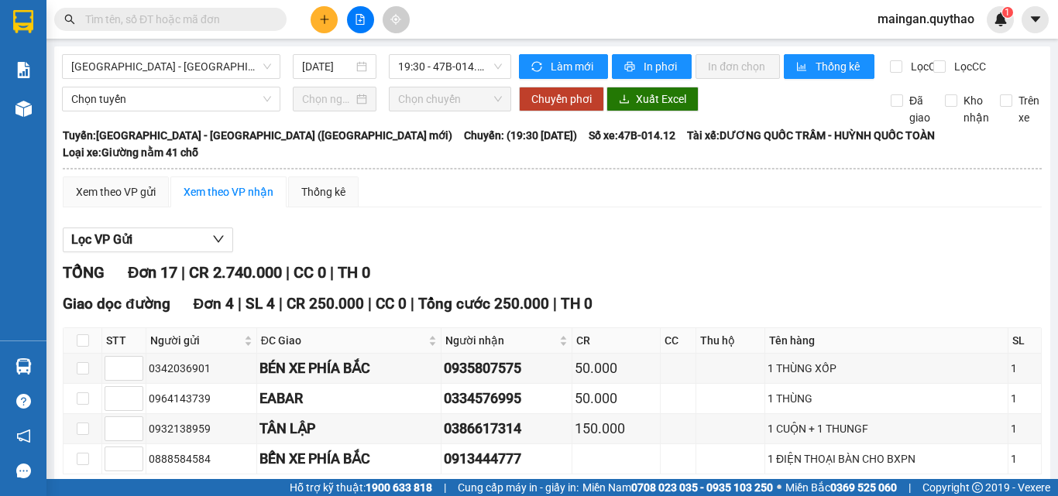
drag, startPoint x: 358, startPoint y: 21, endPoint x: 307, endPoint y: 2, distance: 54.6
click at [356, 22] on icon "file-add" at bounding box center [360, 19] width 11 height 11
click at [321, 21] on icon "plus" at bounding box center [324, 19] width 11 height 11
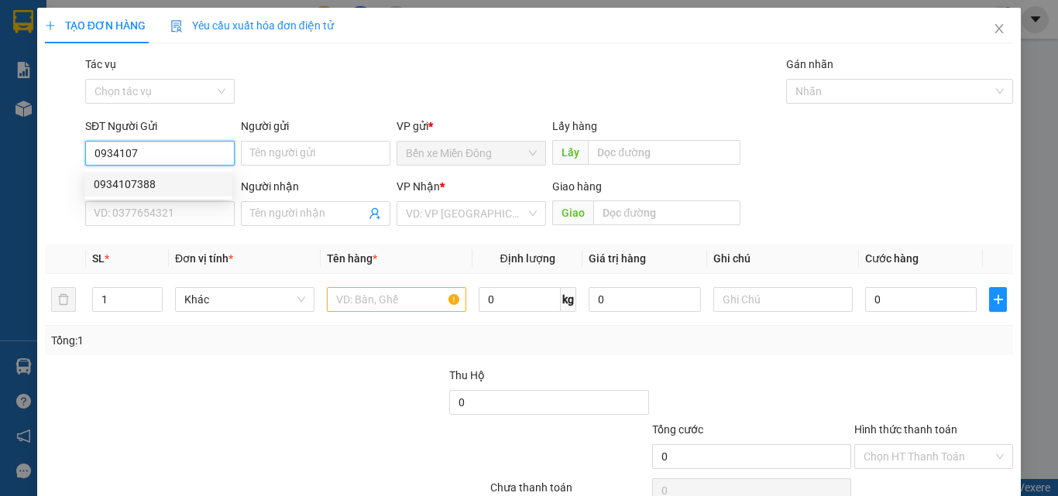
click at [159, 164] on input "0934107" at bounding box center [159, 153] width 149 height 25
click at [154, 184] on div "0934107388" at bounding box center [158, 184] width 129 height 17
type input "0934107388"
type input "0964056052"
type input "0934107388"
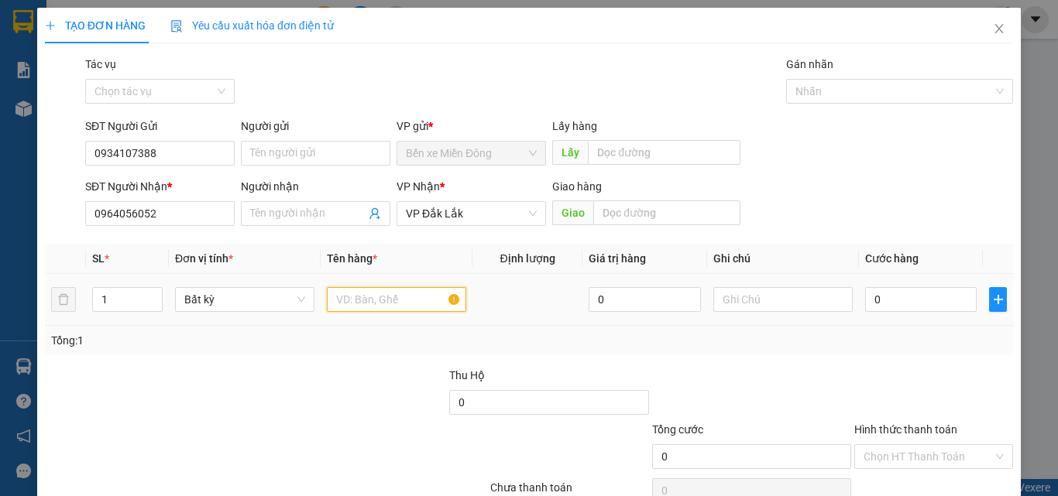
click at [391, 302] on input "text" at bounding box center [396, 299] width 139 height 25
type input "1 KIỆN"
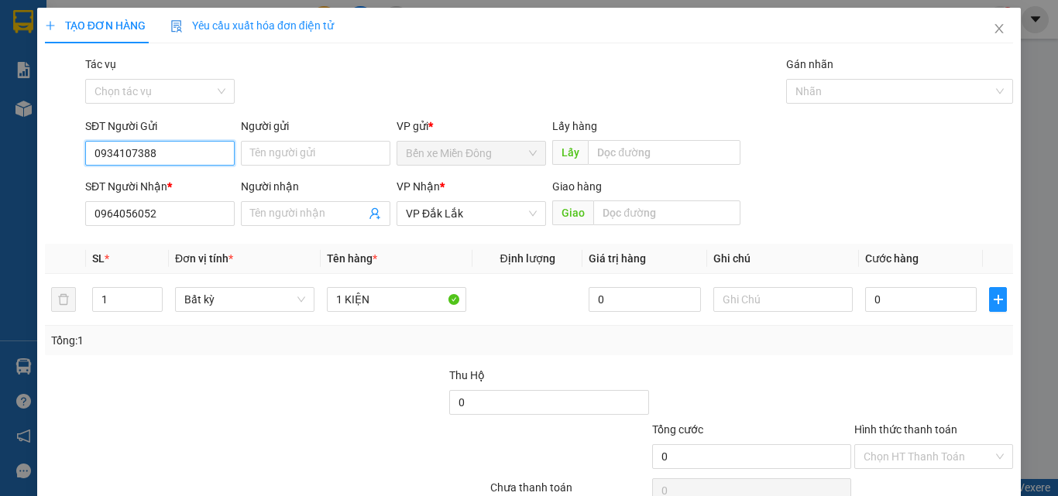
drag, startPoint x: 163, startPoint y: 146, endPoint x: 2, endPoint y: 174, distance: 164.2
click at [2, 174] on div "TẠO ĐƠN HÀNG Yêu cầu xuất hóa đơn điện tử Transit Pickup Surcharge Ids Transit …" at bounding box center [529, 248] width 1058 height 496
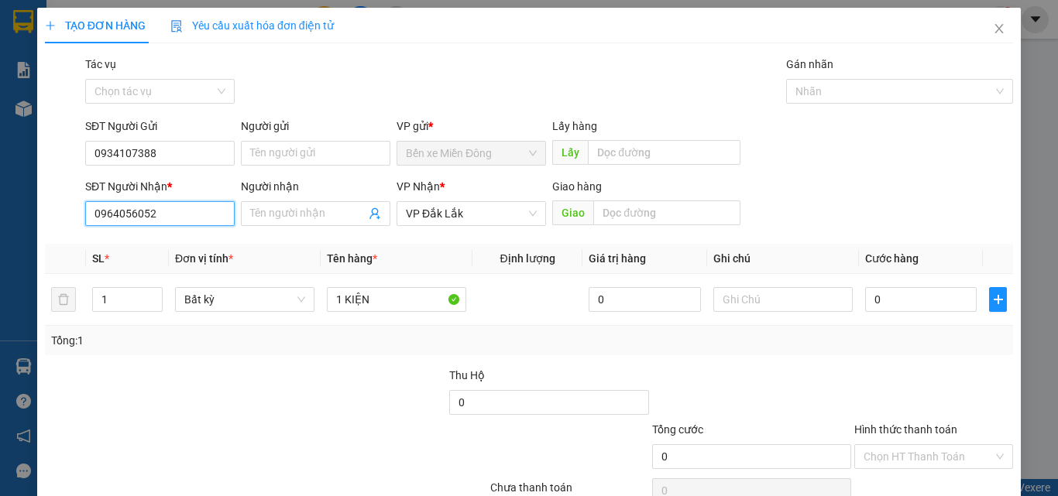
drag, startPoint x: 199, startPoint y: 214, endPoint x: 237, endPoint y: 231, distance: 41.6
click at [201, 215] on input "0964056052" at bounding box center [159, 213] width 149 height 25
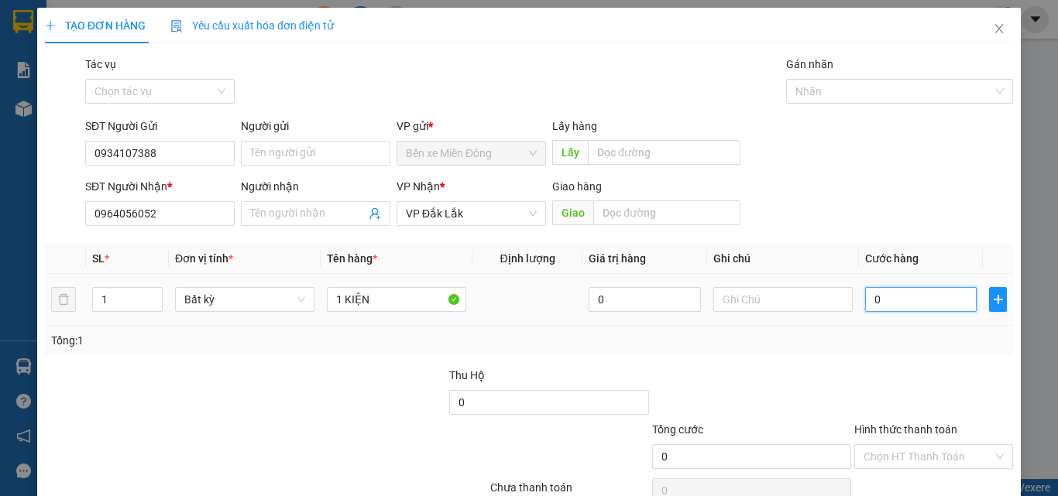
click at [882, 297] on input "0" at bounding box center [921, 299] width 112 height 25
type input "05"
type input "5"
type input "050"
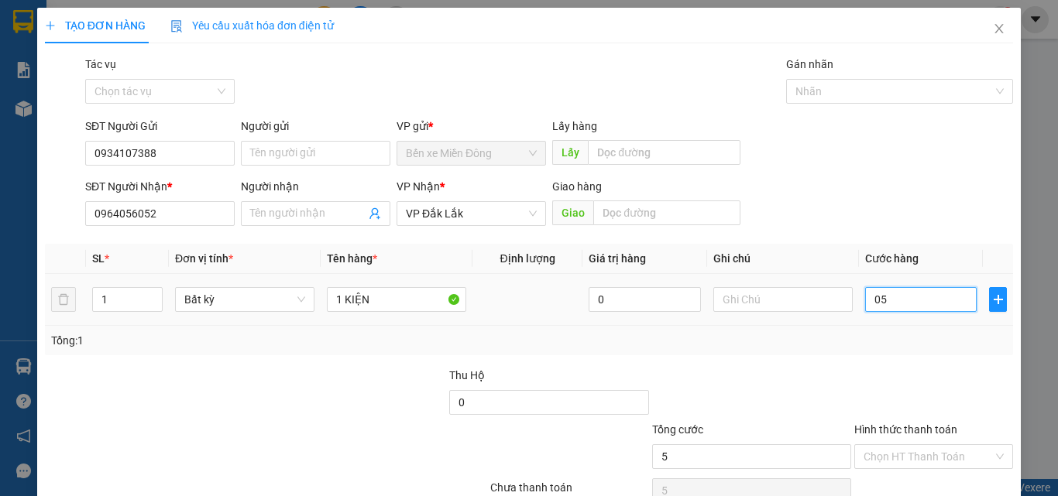
type input "50"
click at [945, 376] on div at bounding box center [934, 394] width 162 height 54
type input "50.000"
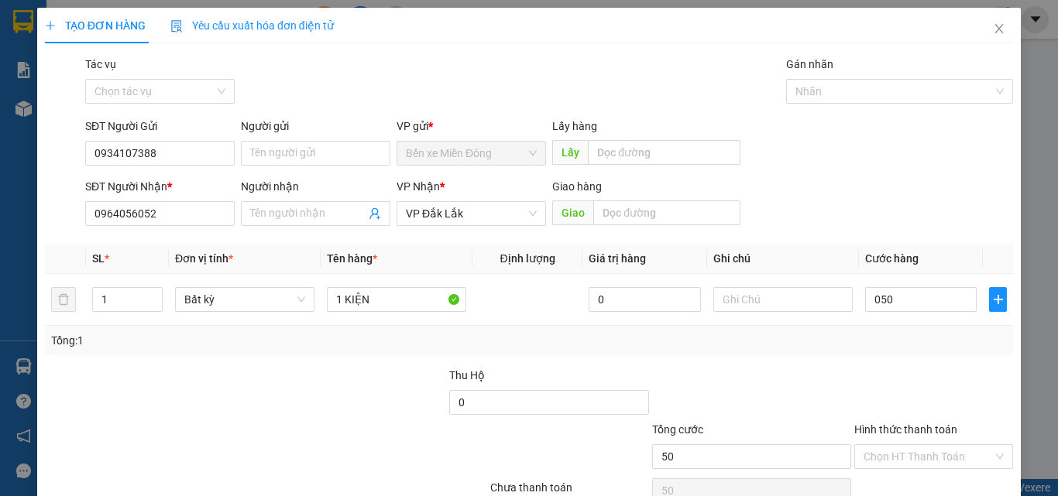
type input "50.000"
type input "0"
type input "04"
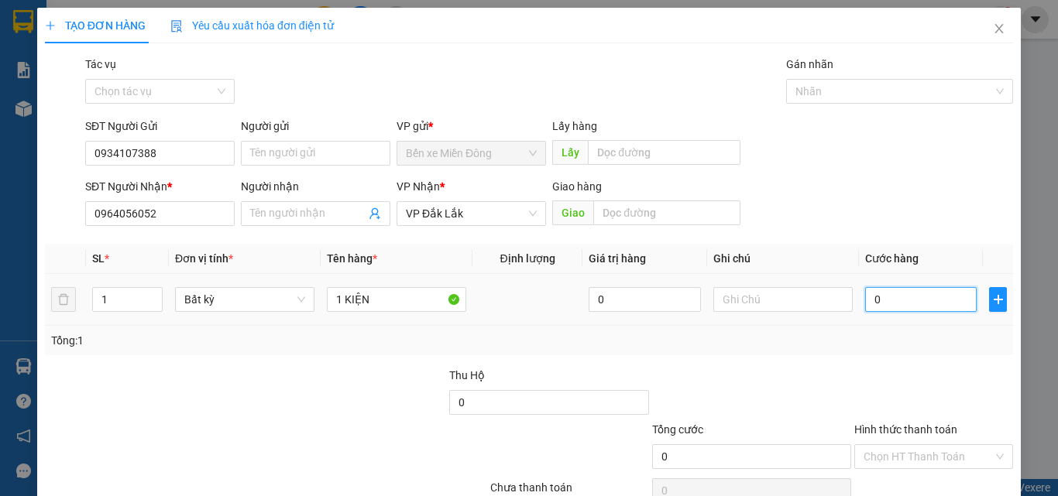
type input "4"
type input "040"
type input "40"
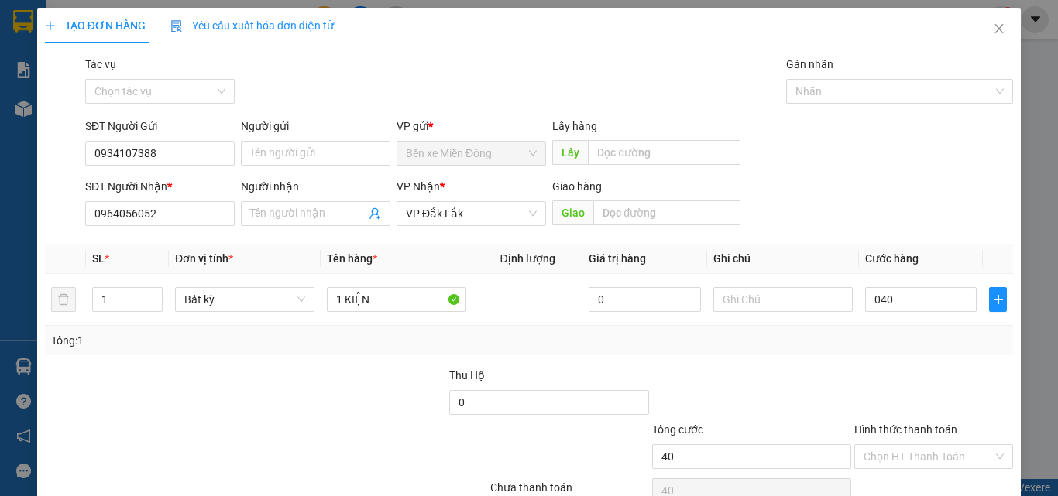
type input "40.000"
drag, startPoint x: 918, startPoint y: 361, endPoint x: 914, endPoint y: 389, distance: 29.0
click at [918, 365] on div "Transit Pickup Surcharge Ids Transit Deliver Surcharge Ids Transit Deliver Surc…" at bounding box center [529, 299] width 968 height 487
drag, startPoint x: 904, startPoint y: 458, endPoint x: 879, endPoint y: 370, distance: 91.7
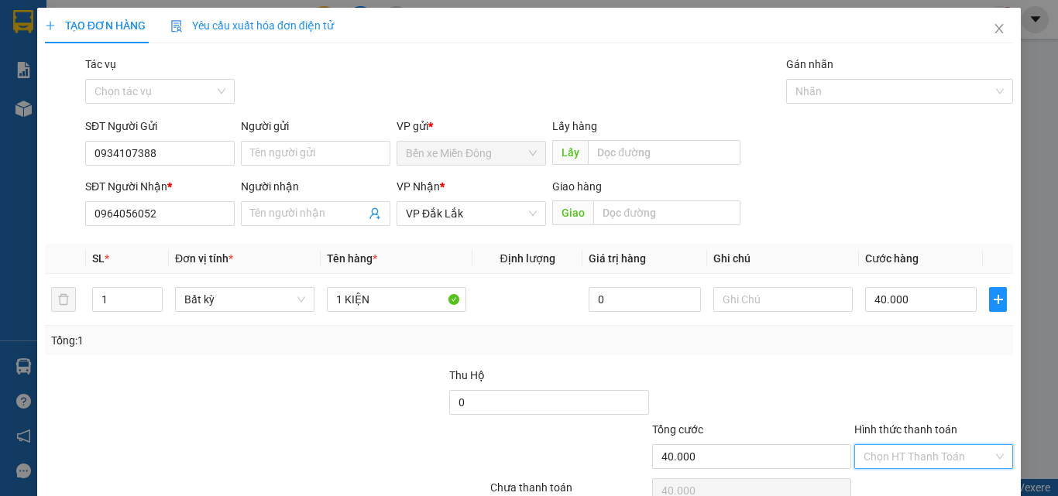
click at [902, 447] on input "Hình thức thanh toán" at bounding box center [927, 456] width 129 height 23
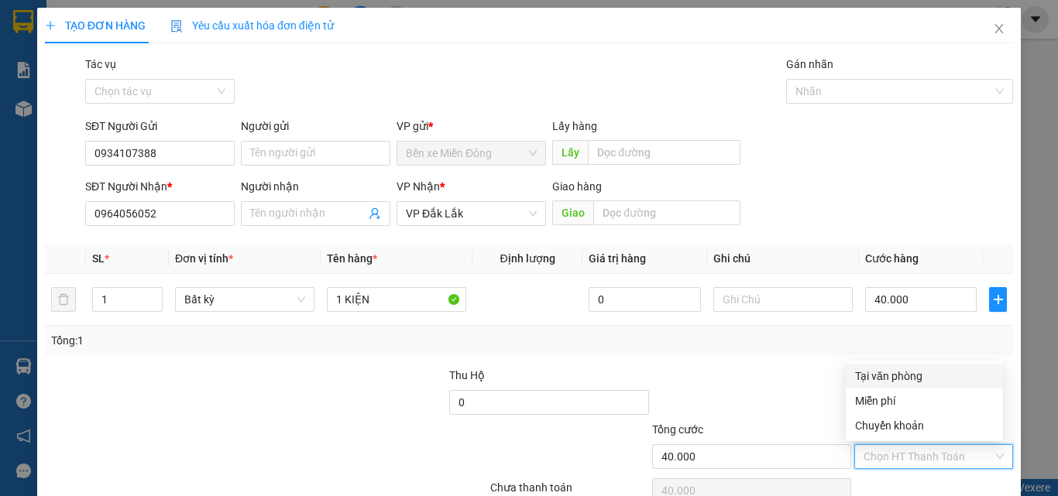
click at [879, 364] on div "Tại văn phòng" at bounding box center [924, 376] width 157 height 25
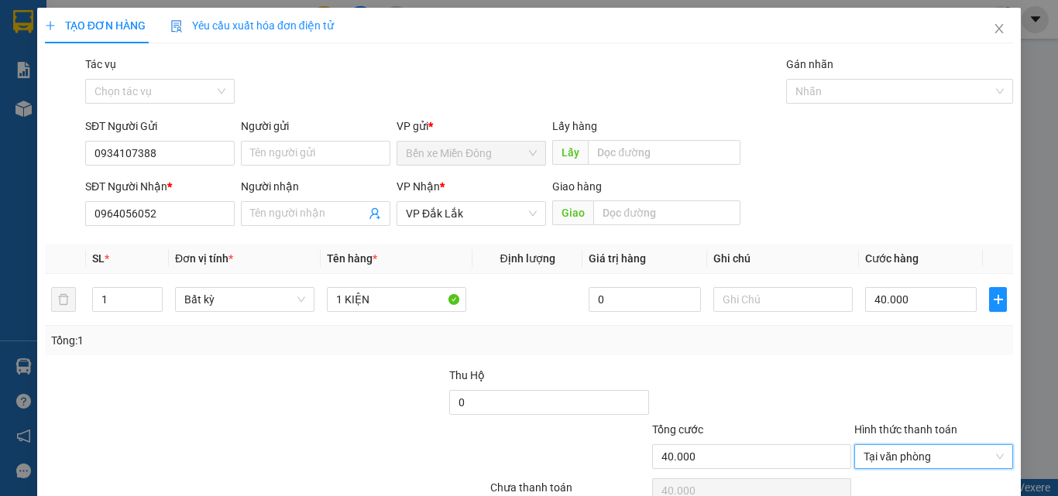
type input "0"
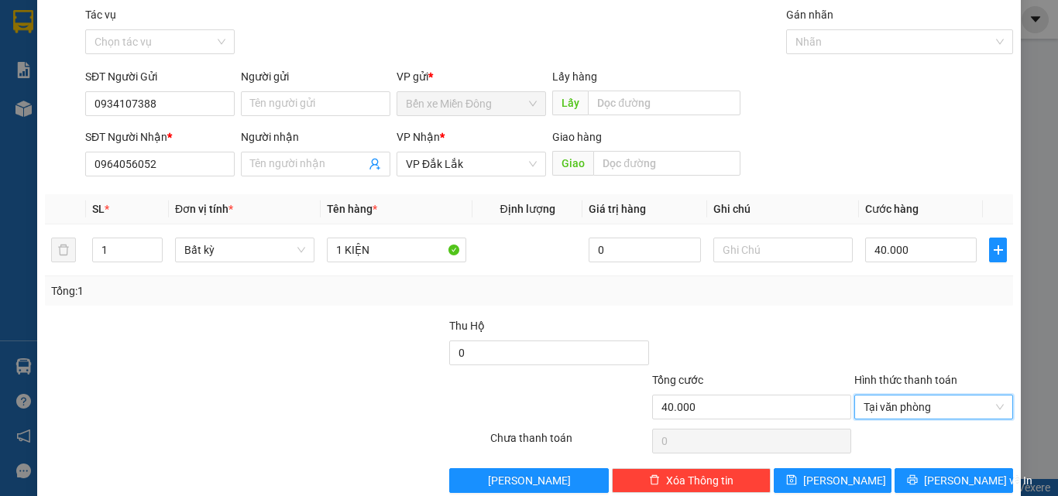
scroll to position [77, 0]
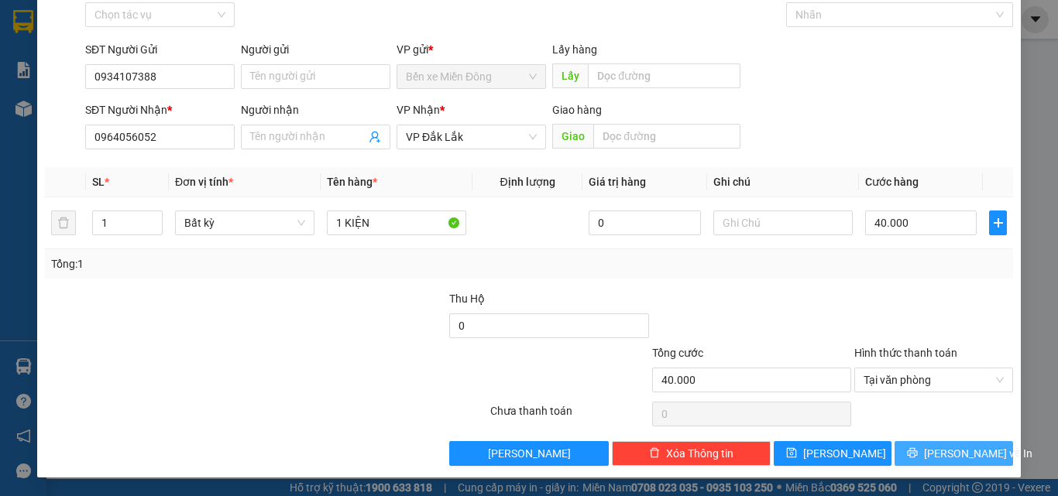
click at [953, 458] on span "[PERSON_NAME] và In" at bounding box center [978, 453] width 108 height 17
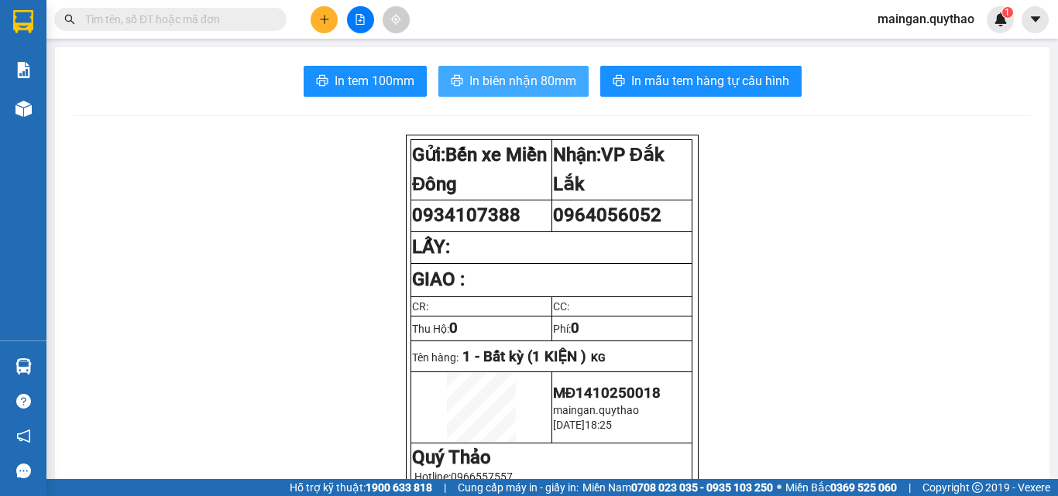
click at [551, 79] on span "In biên nhận 80mm" at bounding box center [522, 80] width 107 height 19
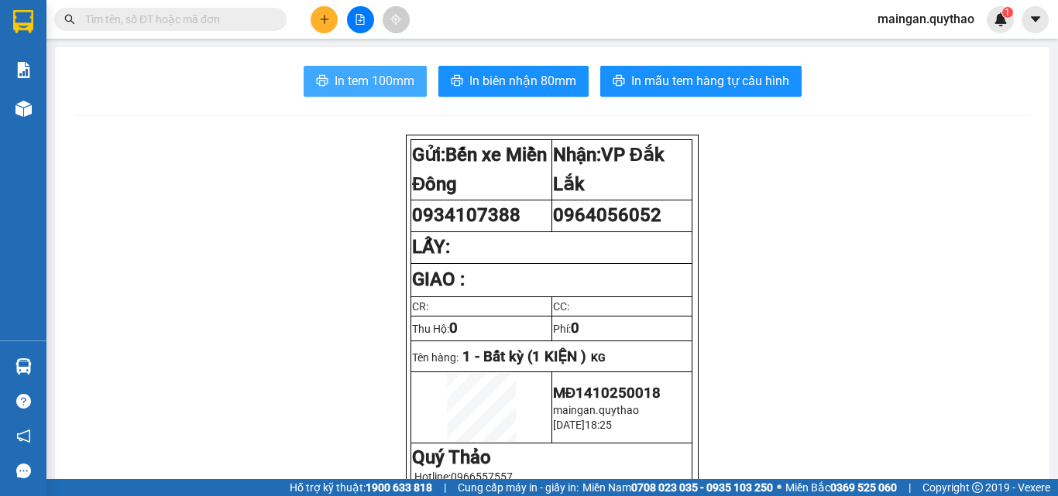
click at [397, 84] on span "In tem 100mm" at bounding box center [375, 80] width 80 height 19
click at [323, 12] on button at bounding box center [324, 19] width 27 height 27
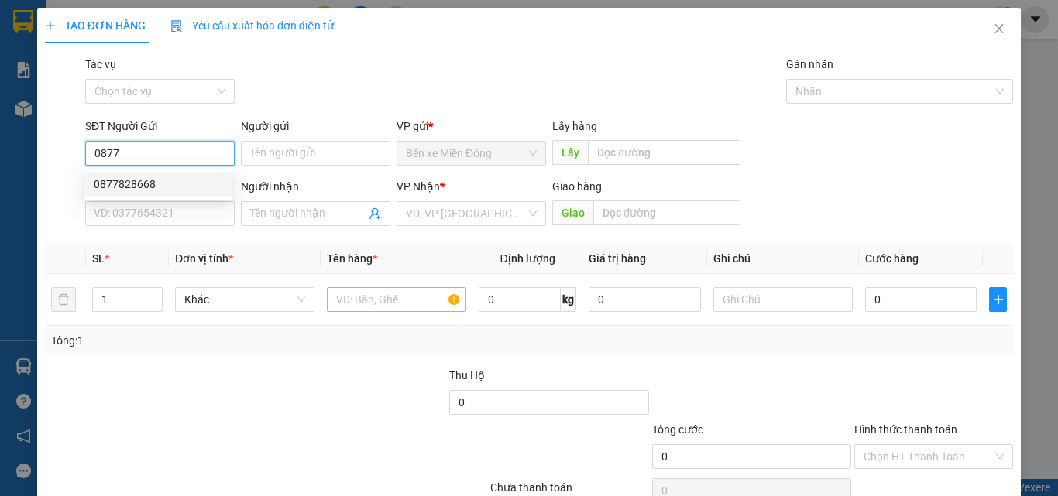
drag, startPoint x: 175, startPoint y: 176, endPoint x: 227, endPoint y: 232, distance: 76.2
click at [173, 178] on div "0877828668" at bounding box center [158, 184] width 129 height 17
type input "0877828668"
type input "0369608092"
type input "0877828668"
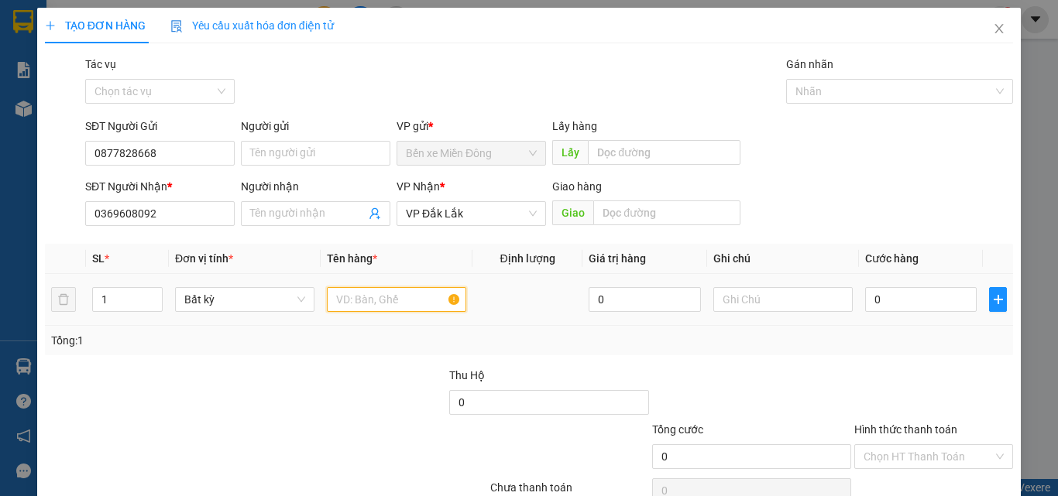
click at [376, 296] on input "text" at bounding box center [396, 299] width 139 height 25
type input "1 HỘP"
click at [923, 307] on input "0" at bounding box center [921, 299] width 112 height 25
type input "03"
type input "3"
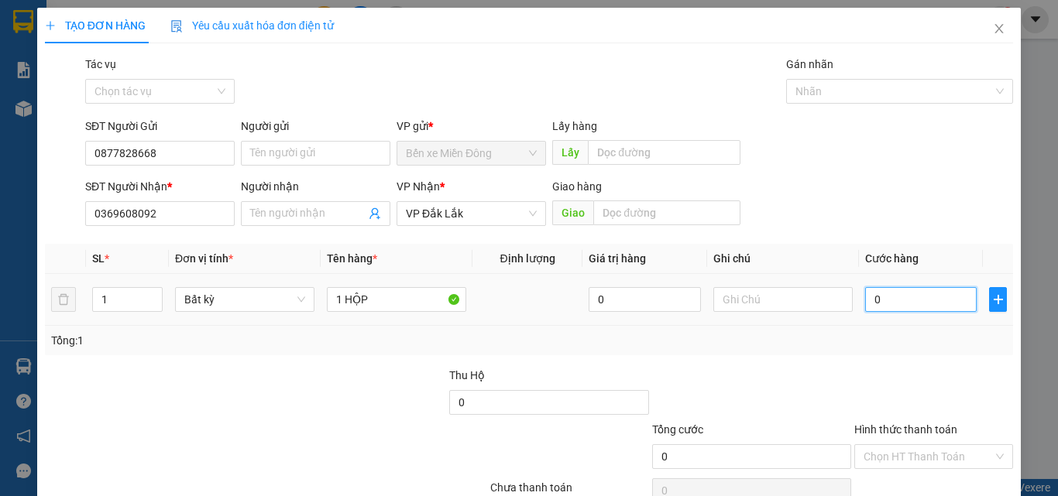
type input "3"
type input "030"
type input "30"
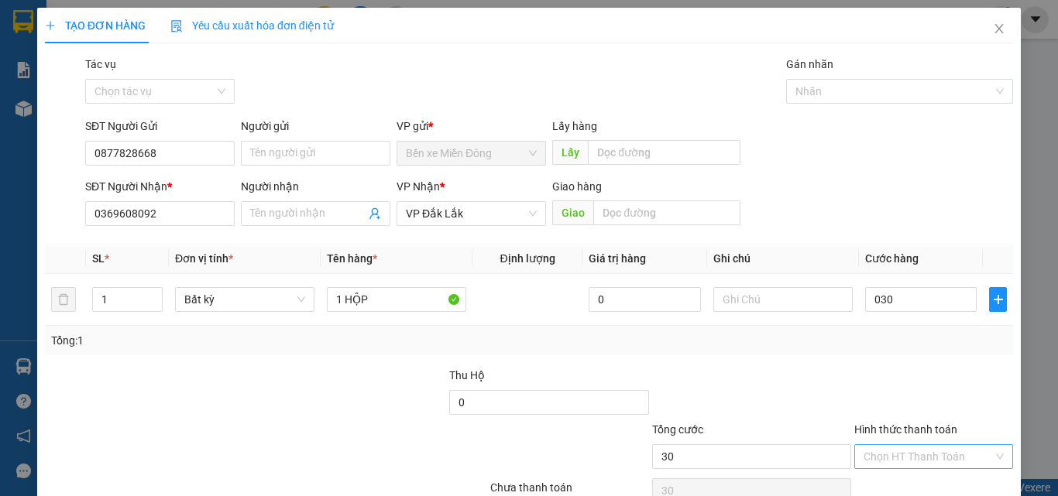
click at [948, 456] on input "Hình thức thanh toán" at bounding box center [927, 456] width 129 height 23
type input "30.000"
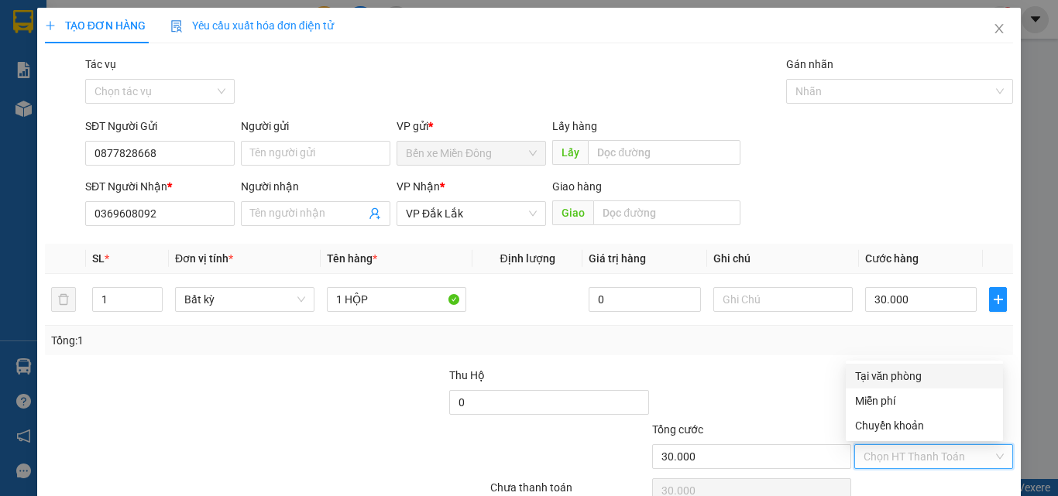
click at [870, 378] on div "Tại văn phòng" at bounding box center [924, 376] width 139 height 17
type input "0"
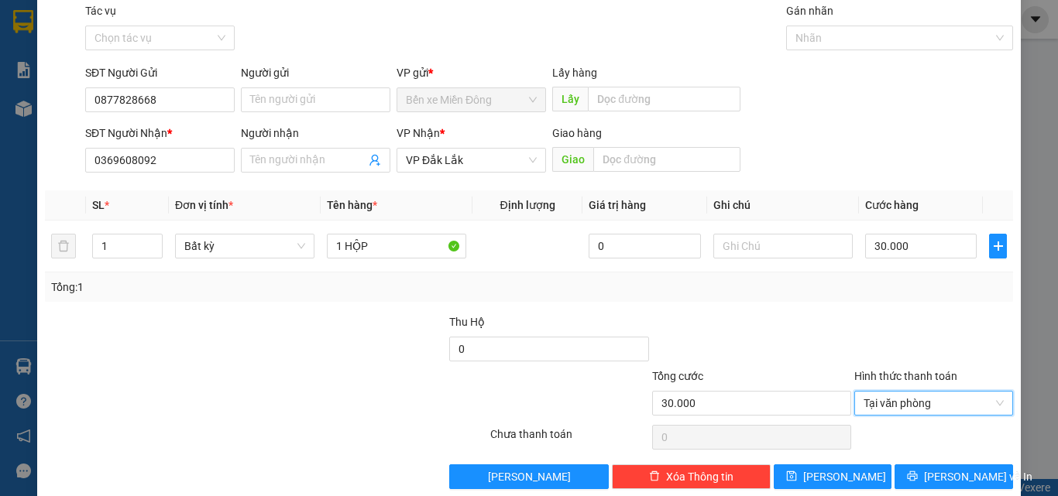
scroll to position [77, 0]
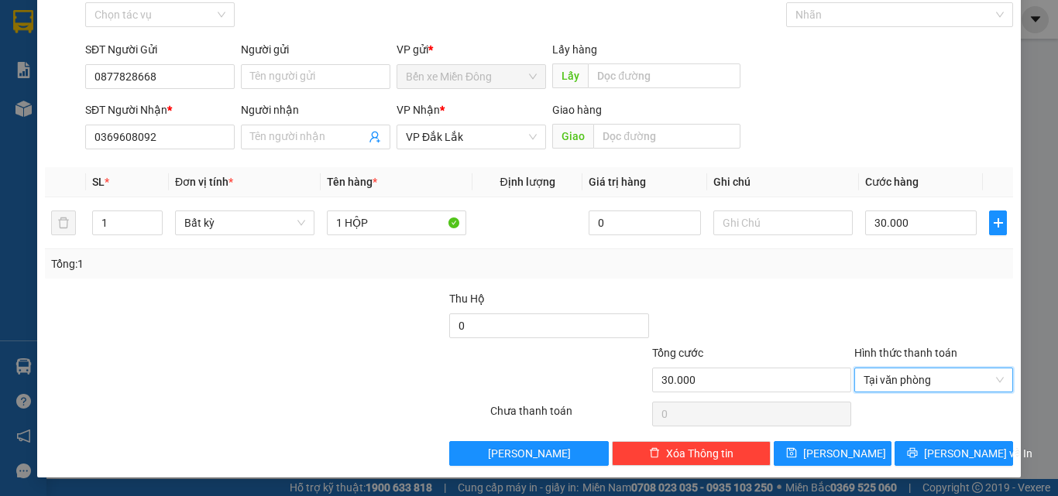
click at [956, 466] on div "TẠO ĐƠN HÀNG Yêu cầu xuất hóa đơn điện tử Transit Pickup Surcharge Ids Transit …" at bounding box center [528, 204] width 983 height 547
click at [956, 455] on span "[PERSON_NAME] và In" at bounding box center [978, 453] width 108 height 17
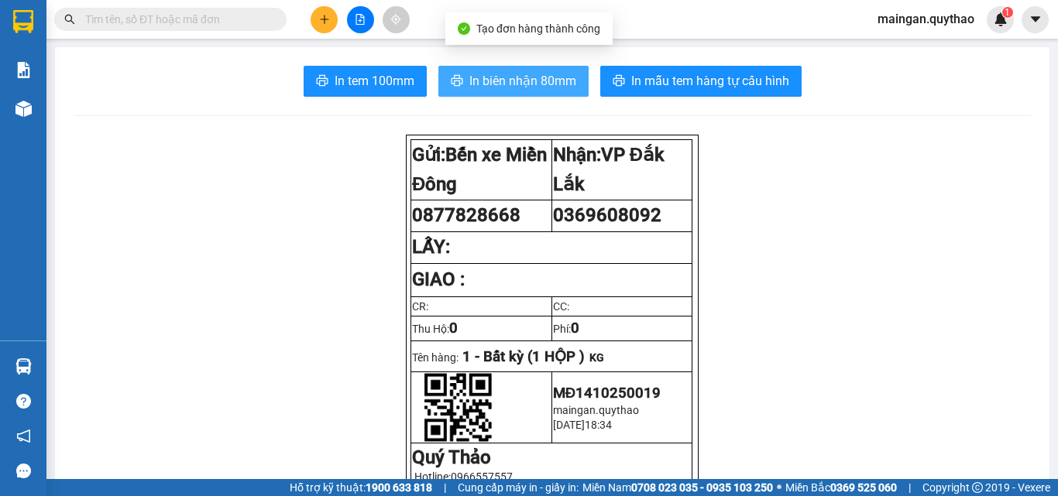
drag, startPoint x: 492, startPoint y: 88, endPoint x: 488, endPoint y: 97, distance: 9.7
click at [492, 92] on button "In biên nhận 80mm" at bounding box center [513, 81] width 150 height 31
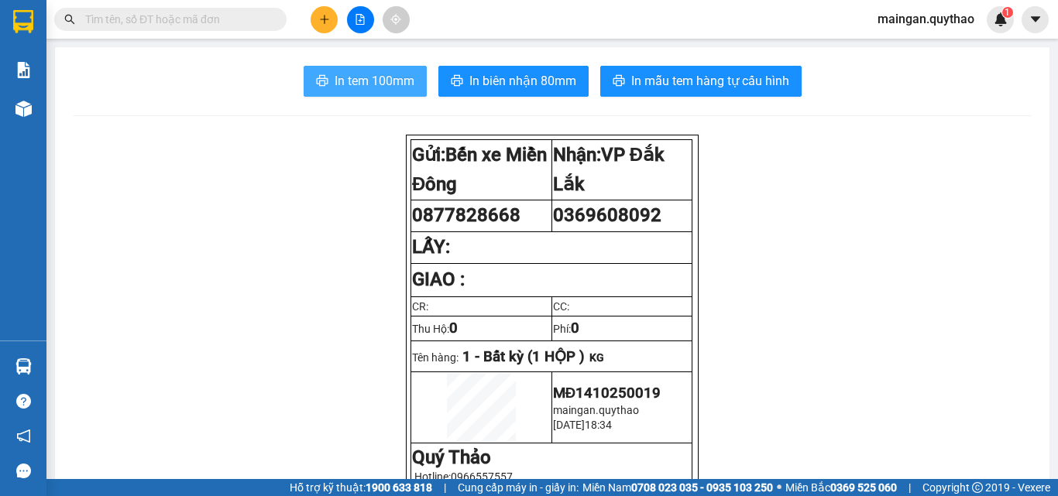
drag, startPoint x: 338, startPoint y: 87, endPoint x: 372, endPoint y: 90, distance: 34.2
click at [340, 87] on span "In tem 100mm" at bounding box center [375, 80] width 80 height 19
click at [324, 28] on button at bounding box center [324, 19] width 27 height 27
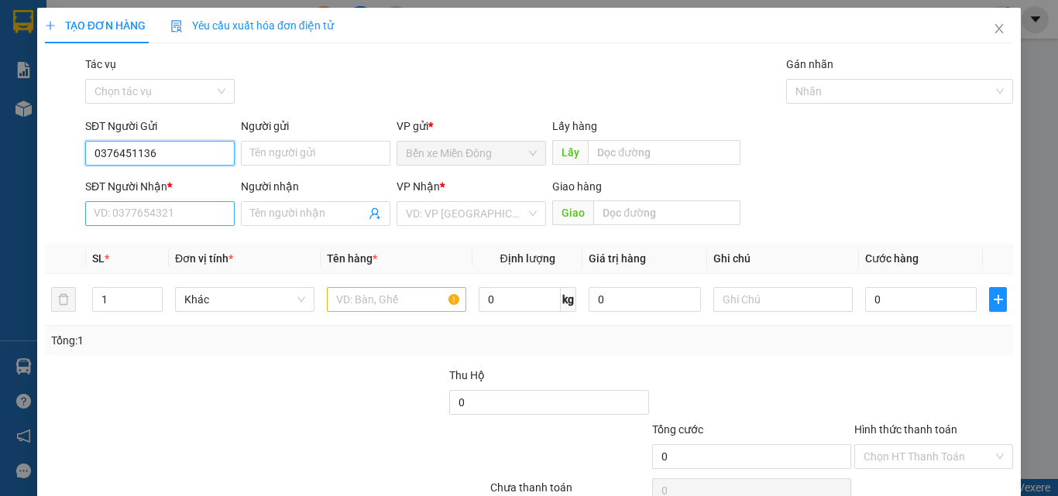
type input "0376451136"
drag, startPoint x: 164, startPoint y: 216, endPoint x: 181, endPoint y: 177, distance: 43.0
click at [170, 215] on input "SĐT Người Nhận *" at bounding box center [159, 213] width 149 height 25
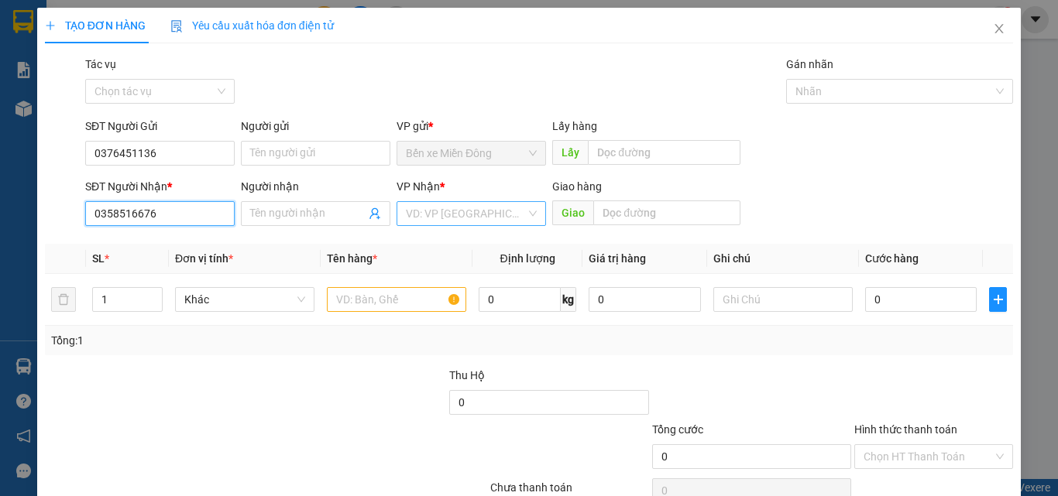
type input "0358516676"
click at [441, 208] on input "search" at bounding box center [466, 213] width 120 height 23
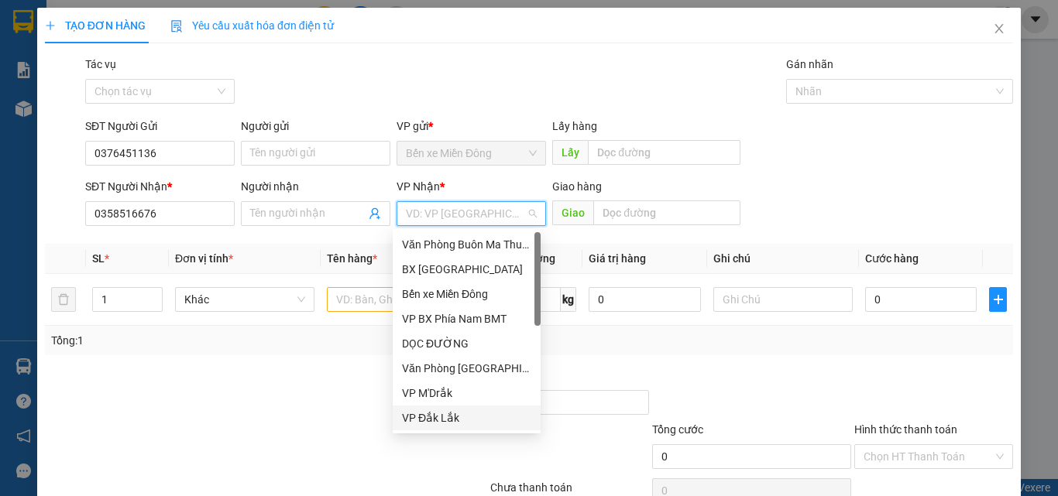
click at [427, 423] on div "VP Đắk Lắk" at bounding box center [466, 418] width 129 height 17
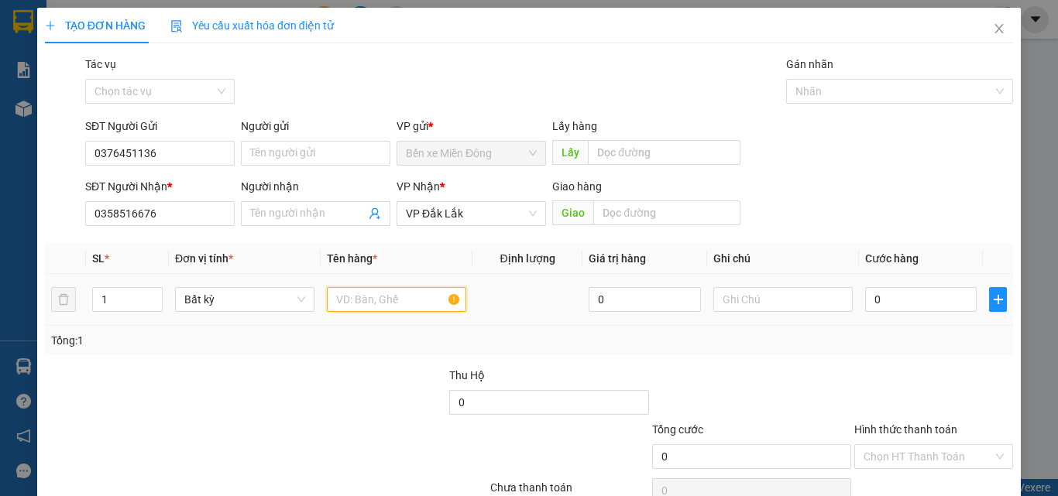
click at [372, 299] on input "text" at bounding box center [396, 299] width 139 height 25
click at [298, 199] on div "Người nhận" at bounding box center [315, 189] width 149 height 23
click at [301, 208] on input "Người nhận" at bounding box center [307, 213] width 115 height 17
type input "0764070317"
drag, startPoint x: 393, startPoint y: 307, endPoint x: 420, endPoint y: 327, distance: 33.1
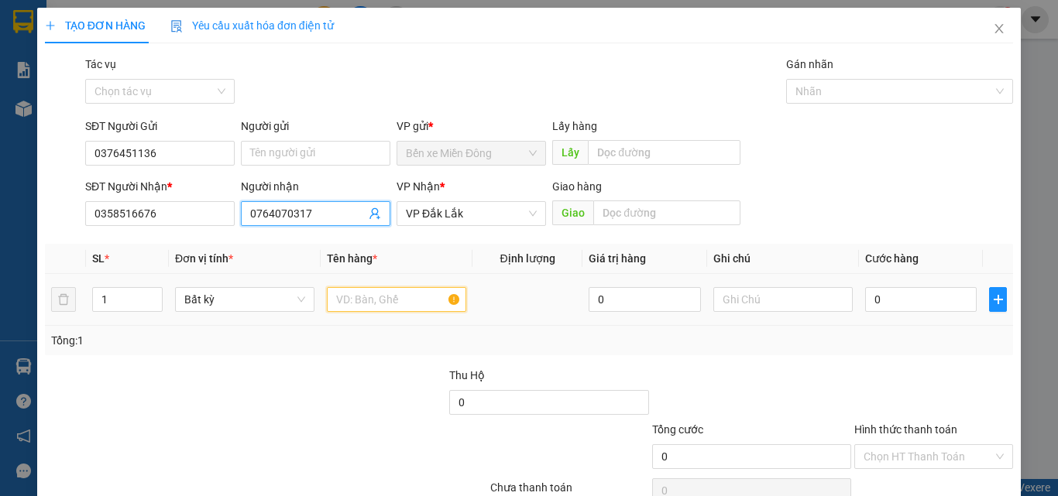
click at [393, 308] on input "text" at bounding box center [396, 299] width 139 height 25
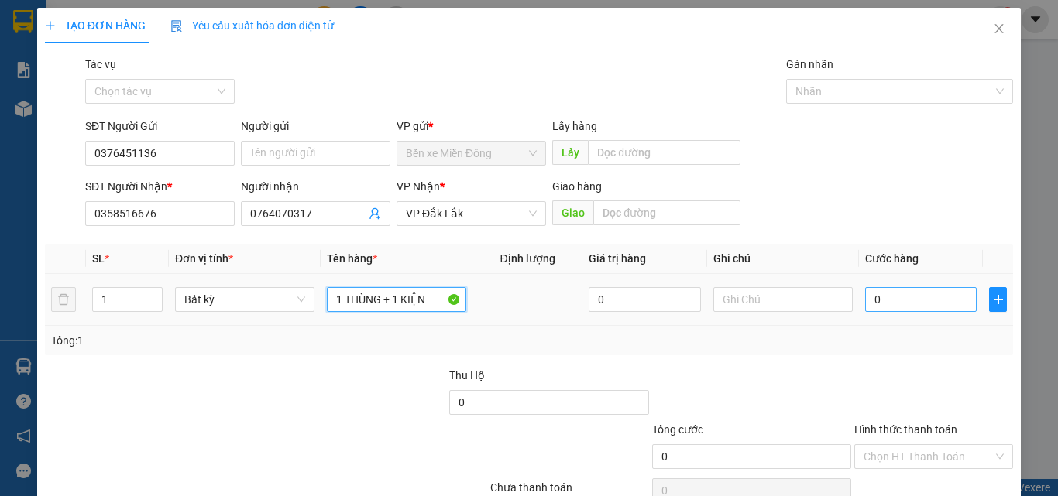
type input "1 THÙNG + 1 KIỆN"
drag, startPoint x: 911, startPoint y: 293, endPoint x: 905, endPoint y: 305, distance: 13.5
click at [911, 293] on input "0" at bounding box center [921, 299] width 112 height 25
type input "01"
type input "1"
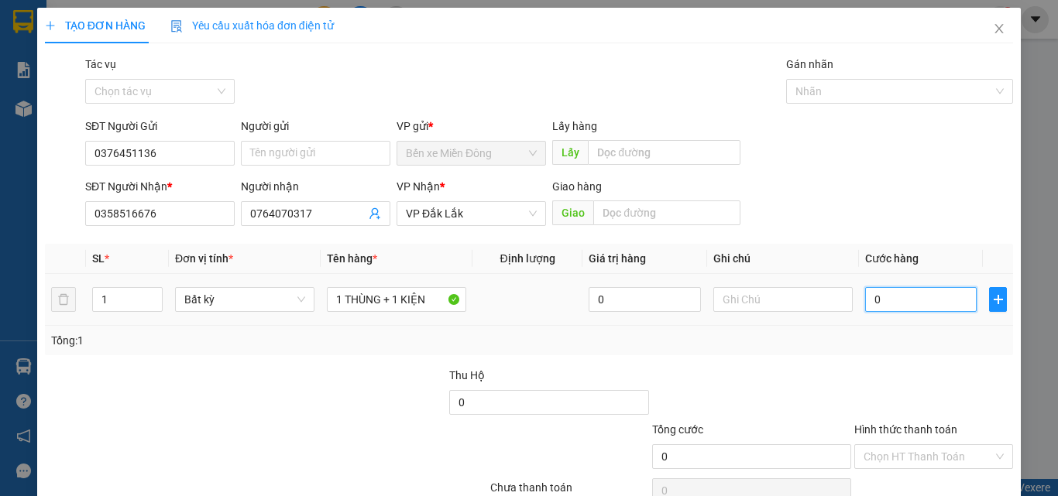
type input "1"
type input "015"
type input "15"
type input "0.150"
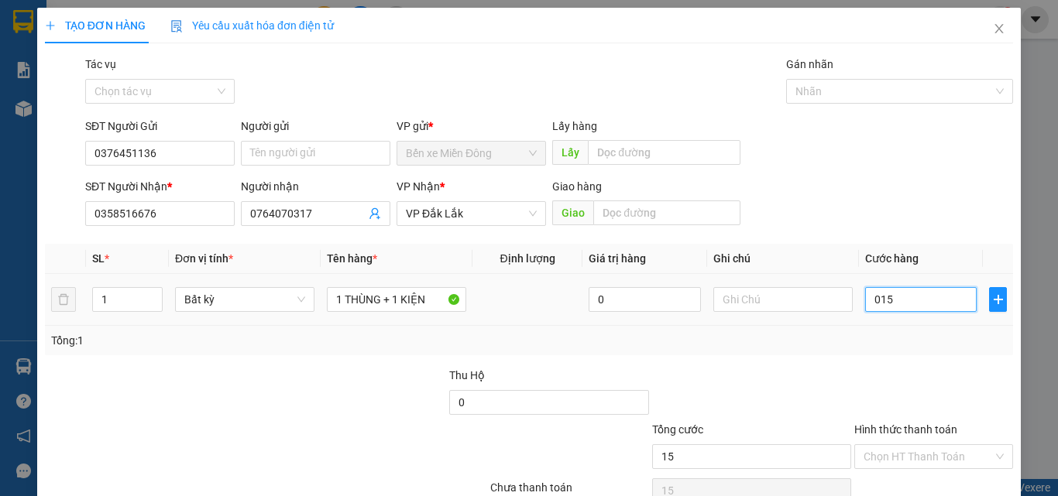
type input "150"
click at [892, 381] on div at bounding box center [934, 394] width 162 height 54
type input "150.000"
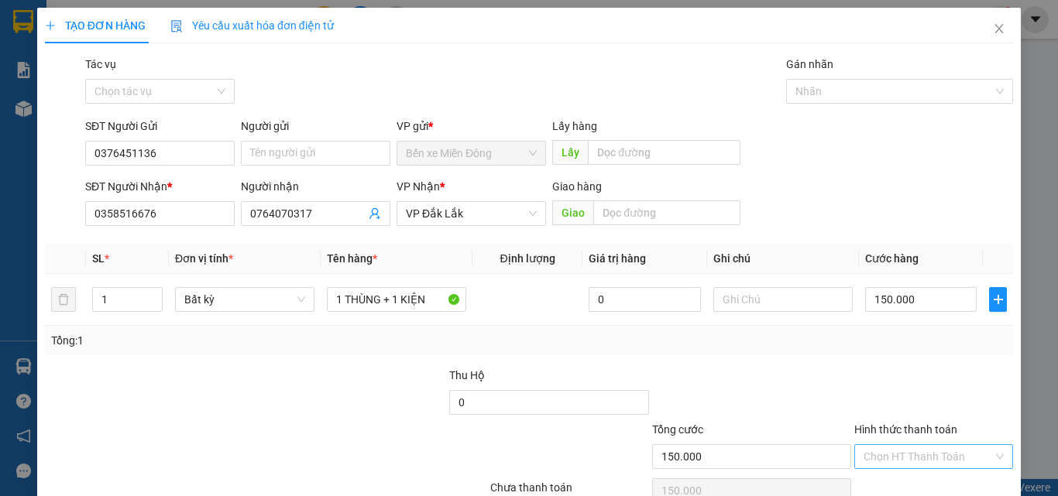
click at [901, 459] on input "Hình thức thanh toán" at bounding box center [927, 456] width 129 height 23
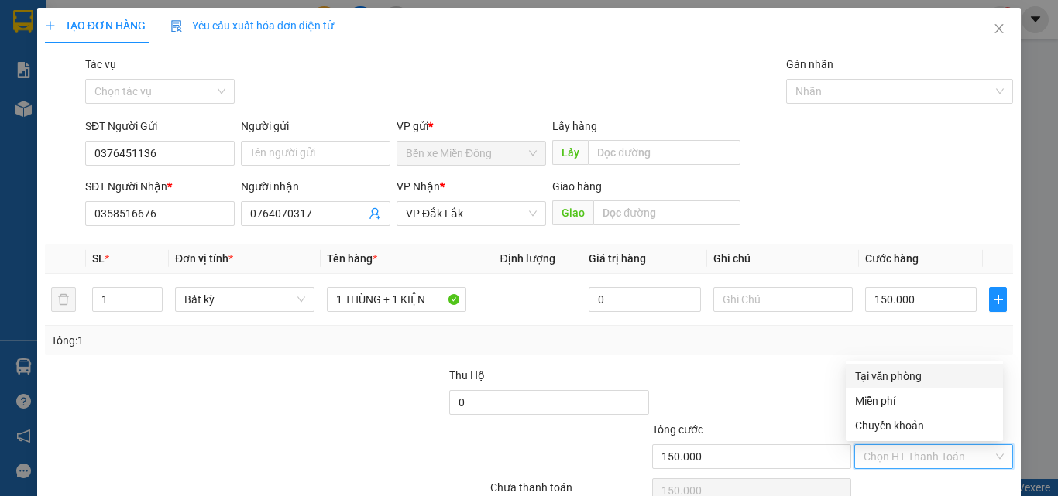
click at [898, 371] on div "Tại văn phòng" at bounding box center [924, 376] width 139 height 17
type input "0"
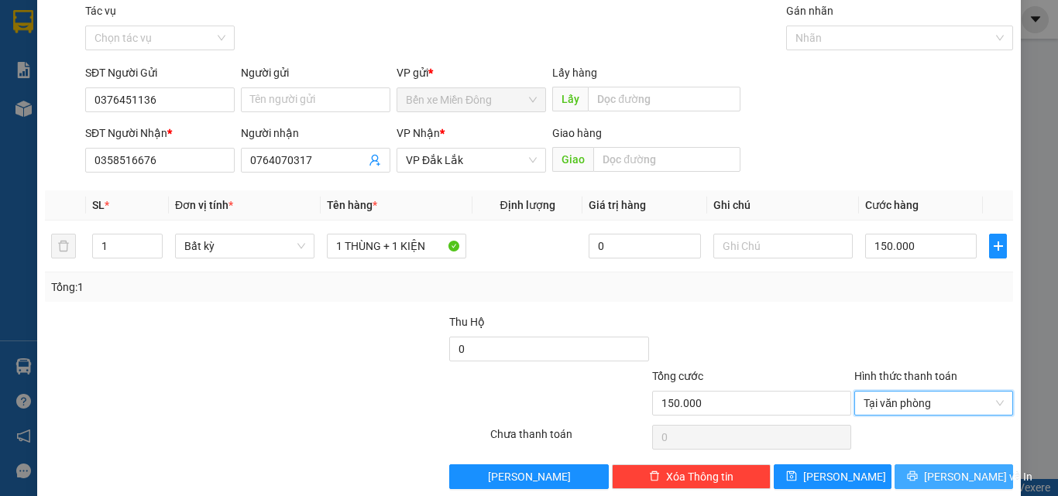
scroll to position [77, 0]
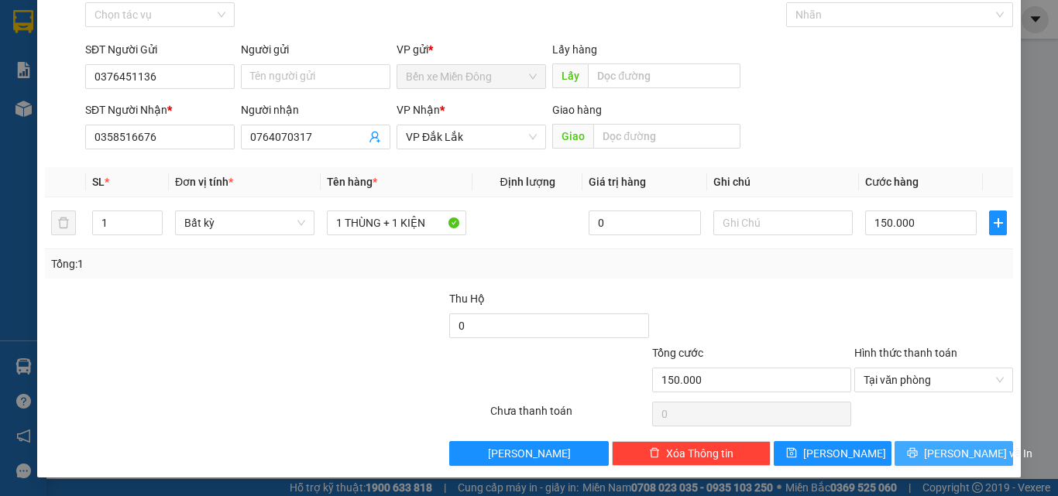
click at [918, 445] on button "[PERSON_NAME] và In" at bounding box center [953, 453] width 118 height 25
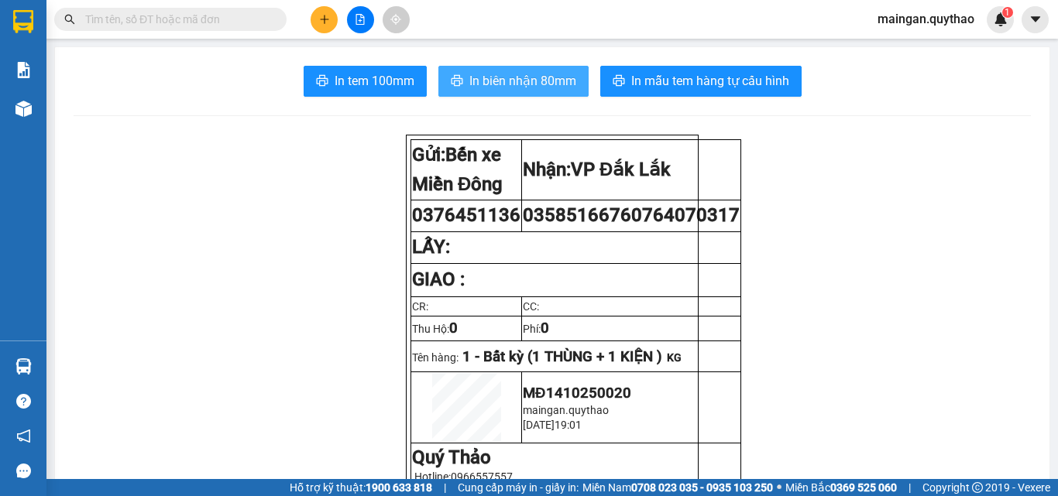
click at [516, 91] on span "In biên nhận 80mm" at bounding box center [522, 80] width 107 height 19
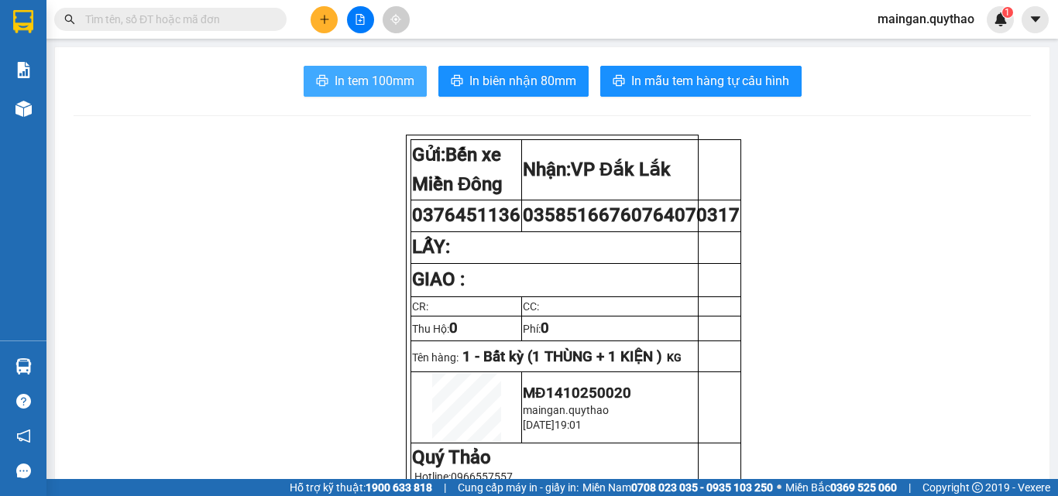
click at [373, 74] on span "In tem 100mm" at bounding box center [375, 80] width 80 height 19
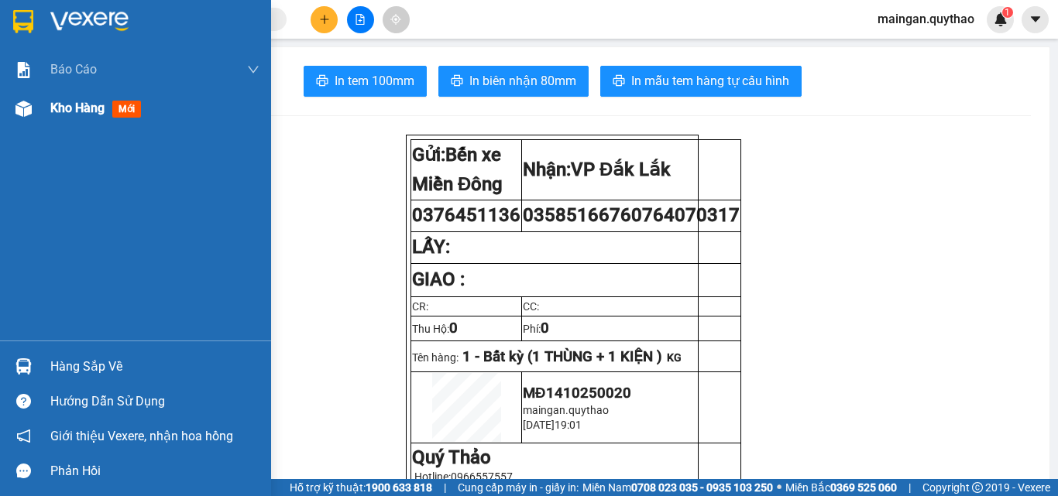
click at [105, 122] on div "Kho hàng mới" at bounding box center [154, 108] width 209 height 39
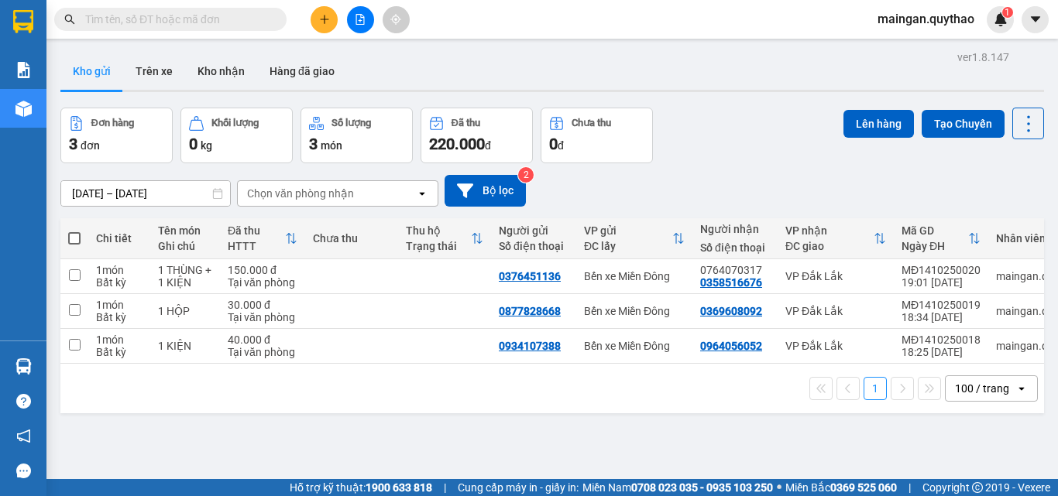
click at [74, 237] on span at bounding box center [74, 238] width 12 height 12
click at [74, 231] on input "checkbox" at bounding box center [74, 231] width 0 height 0
checkbox input "true"
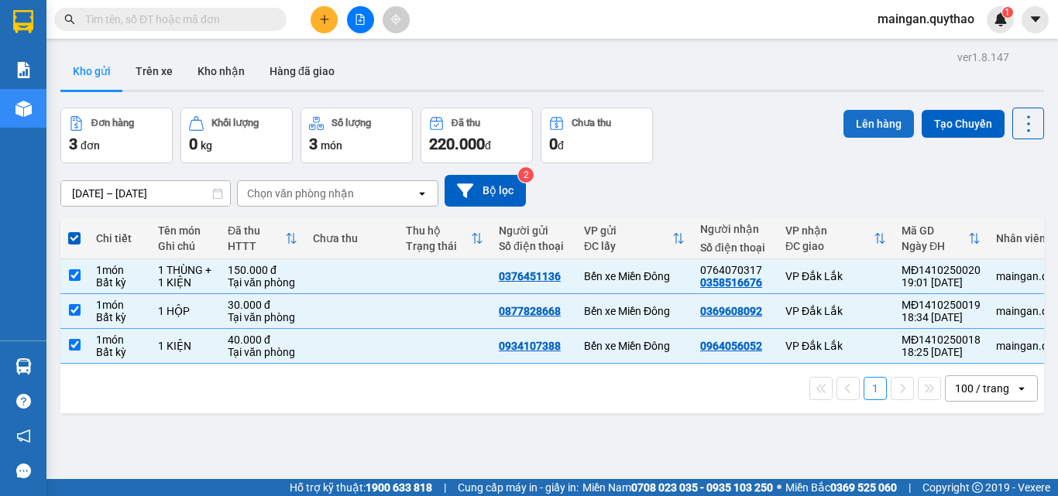
click at [870, 115] on button "Lên hàng" at bounding box center [878, 124] width 70 height 28
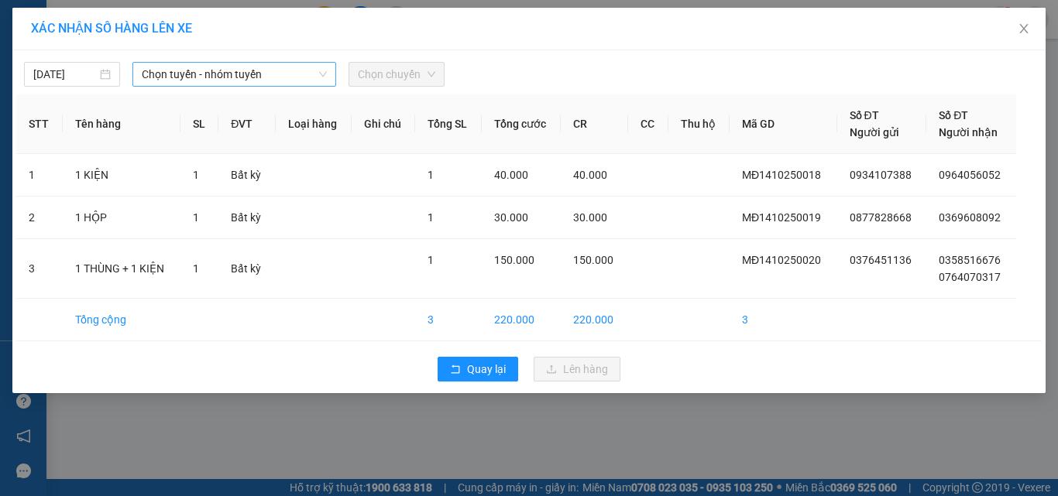
click at [180, 67] on span "Chọn tuyến - nhóm tuyến" at bounding box center [234, 74] width 185 height 23
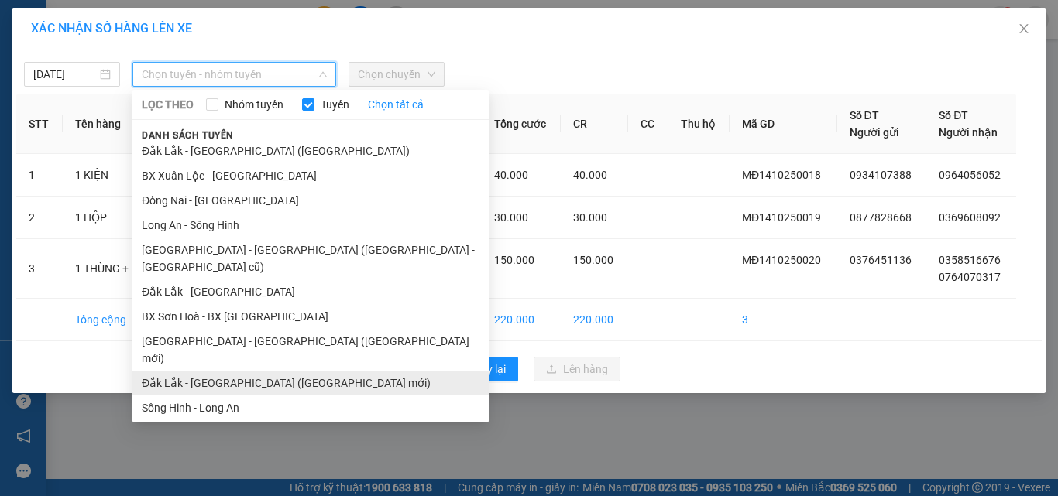
scroll to position [77, 0]
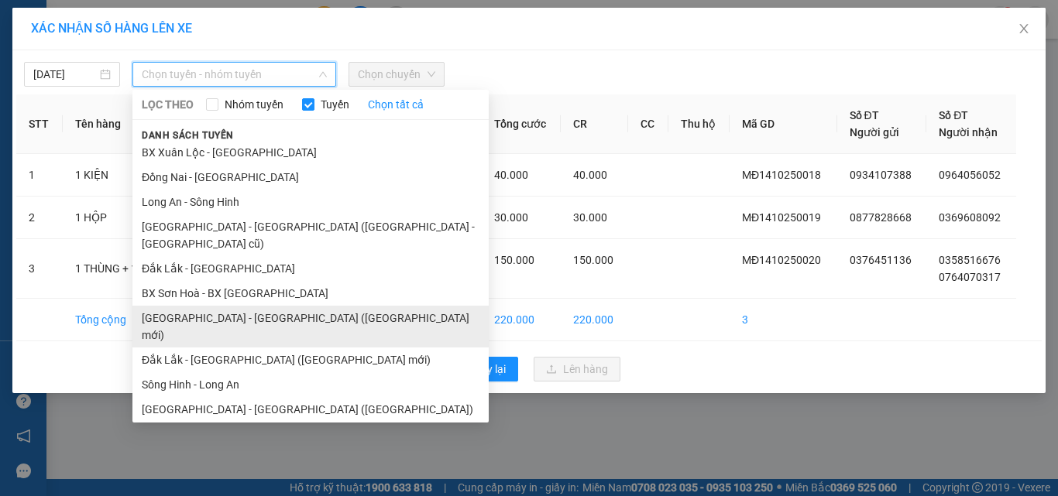
click at [231, 306] on li "[GEOGRAPHIC_DATA] - [GEOGRAPHIC_DATA] ([GEOGRAPHIC_DATA] mới)" at bounding box center [310, 327] width 356 height 42
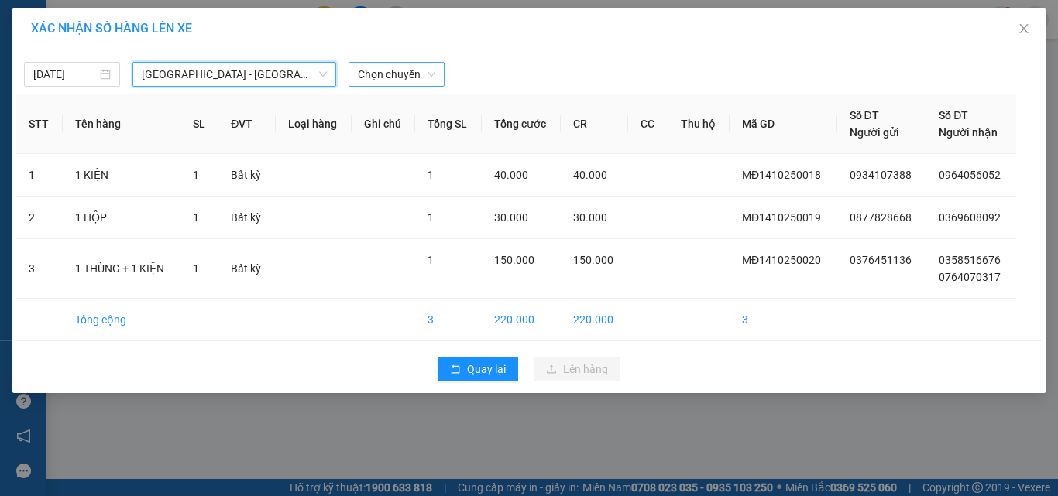
click at [395, 70] on span "Chọn chuyến" at bounding box center [396, 74] width 77 height 23
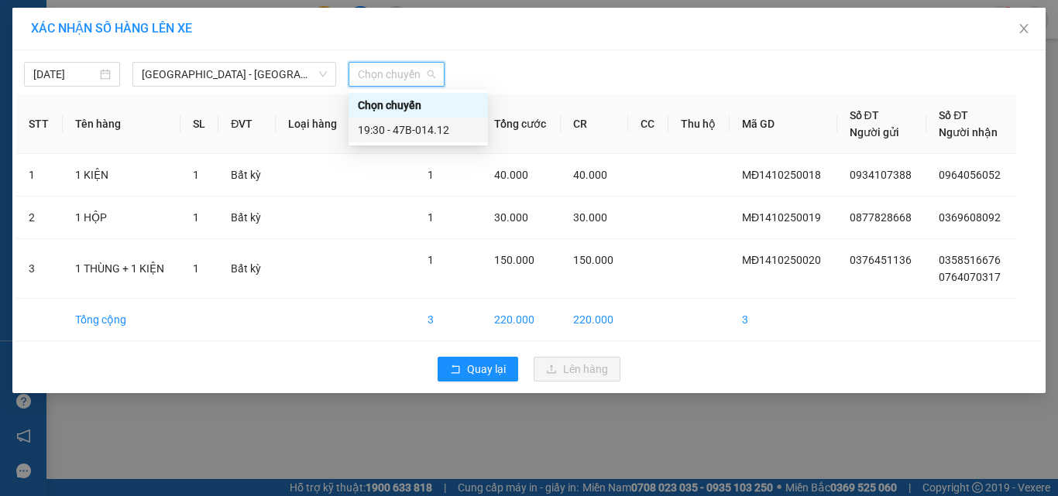
drag, startPoint x: 409, startPoint y: 129, endPoint x: 448, endPoint y: 156, distance: 47.3
click at [410, 129] on div "19:30 - 47B-014.12" at bounding box center [418, 130] width 121 height 17
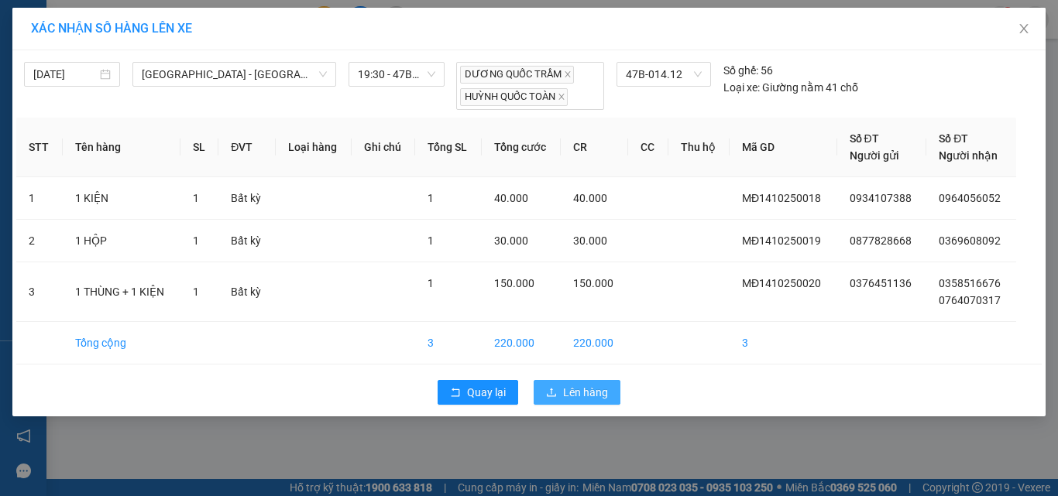
click at [593, 396] on span "Lên hàng" at bounding box center [585, 392] width 45 height 17
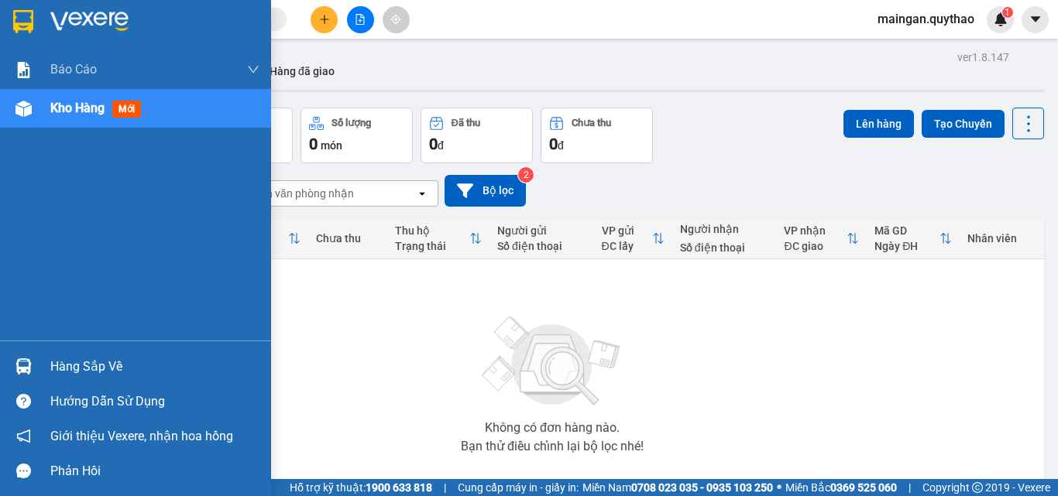
click at [18, 99] on div at bounding box center [23, 108] width 27 height 27
drag, startPoint x: 18, startPoint y: 99, endPoint x: 154, endPoint y: 63, distance: 140.9
click at [22, 98] on div at bounding box center [23, 108] width 27 height 27
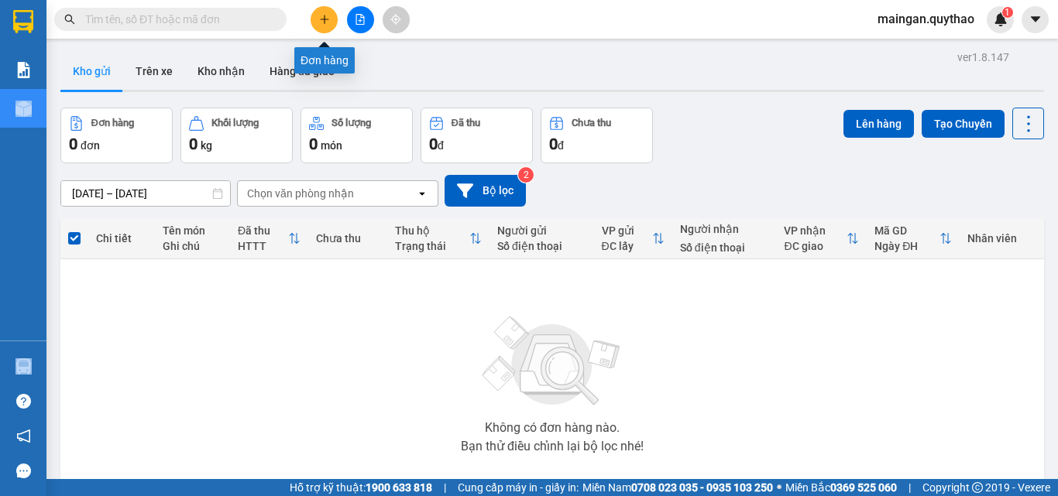
click at [350, 18] on button at bounding box center [360, 19] width 27 height 27
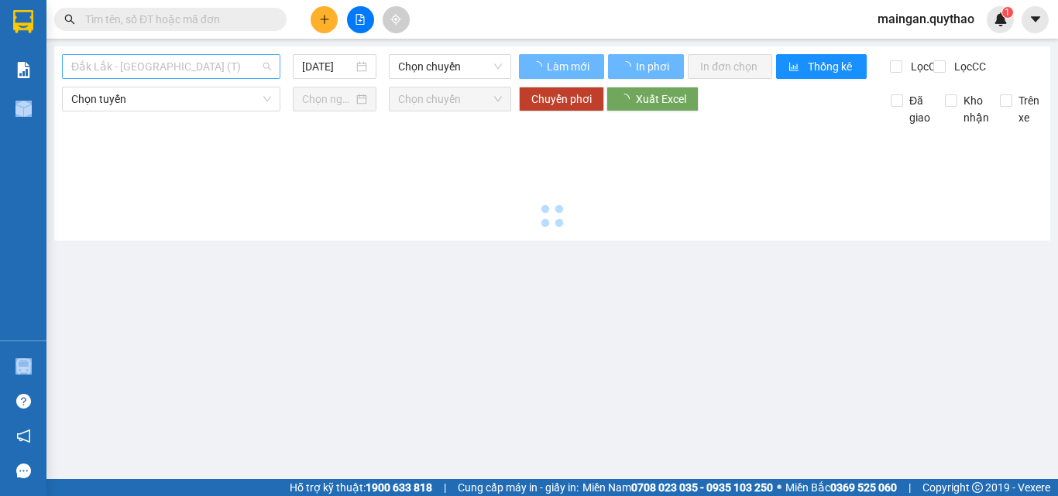
click at [191, 73] on span "Đắk Lắk - [GEOGRAPHIC_DATA] (T)" at bounding box center [171, 66] width 200 height 23
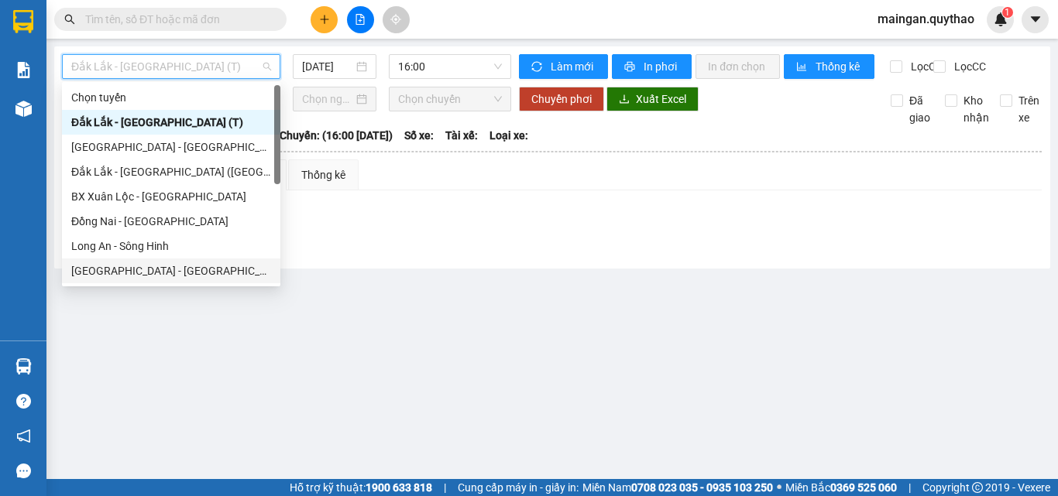
scroll to position [217, 0]
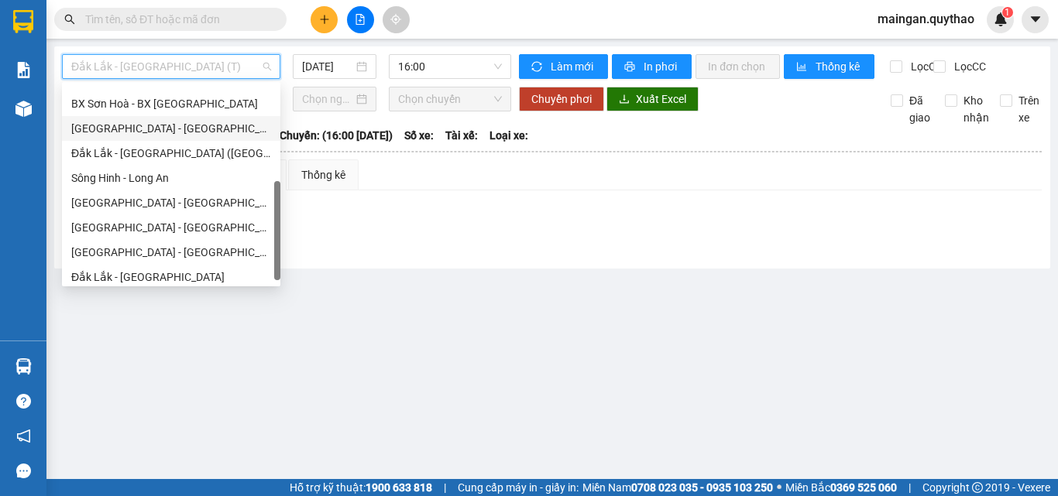
click at [180, 135] on div "[GEOGRAPHIC_DATA] - [GEOGRAPHIC_DATA] ([GEOGRAPHIC_DATA] mới)" at bounding box center [171, 128] width 200 height 17
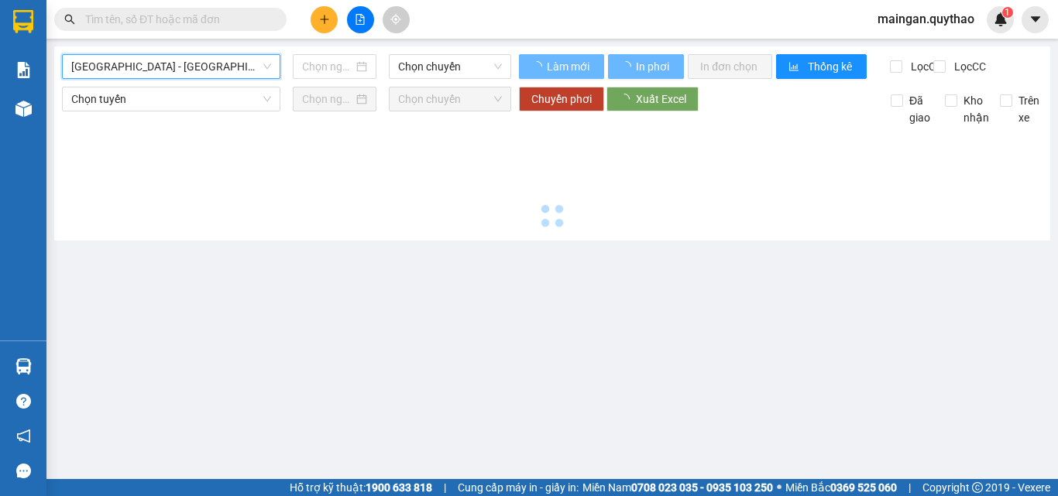
type input "[DATE]"
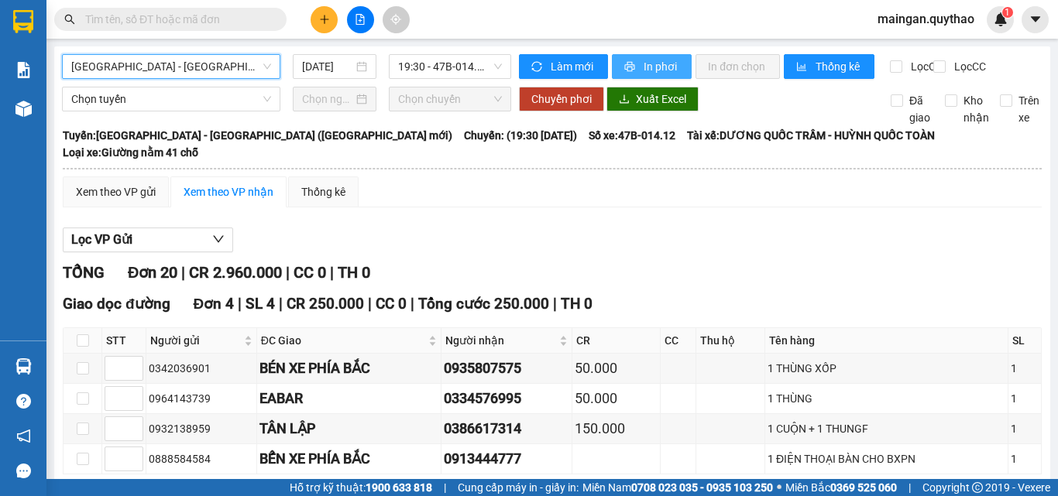
click at [646, 62] on span "In phơi" at bounding box center [661, 66] width 36 height 17
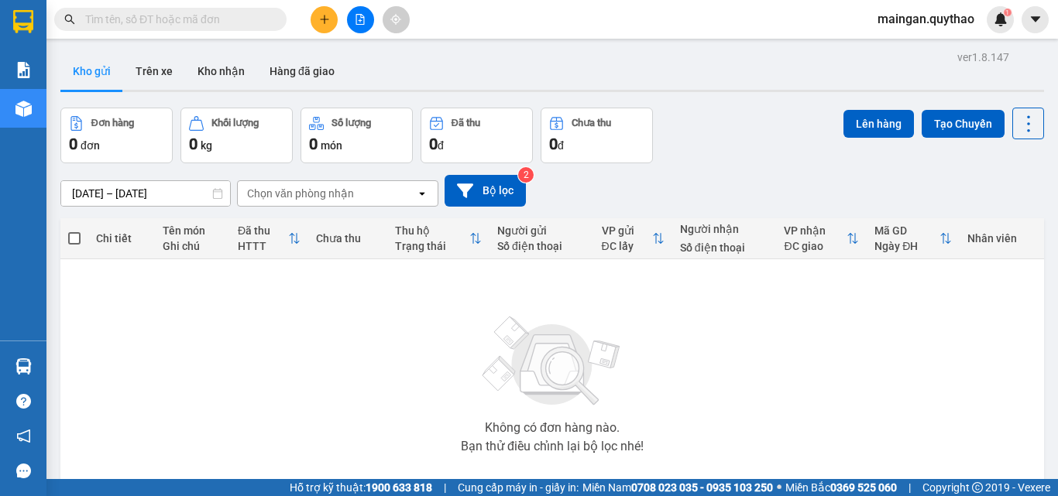
click at [207, 6] on div "Kết quả tìm kiếm ( 0 ) Bộ lọc No Data maingan.quythao 1" at bounding box center [529, 19] width 1058 height 39
click at [197, 22] on input "text" at bounding box center [176, 19] width 183 height 17
paste input "0934107388"
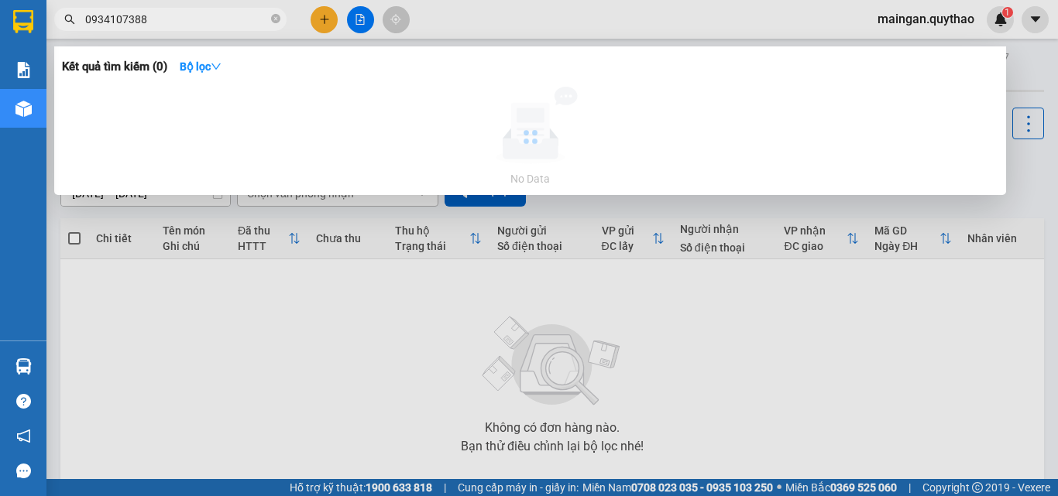
type input "0934107388"
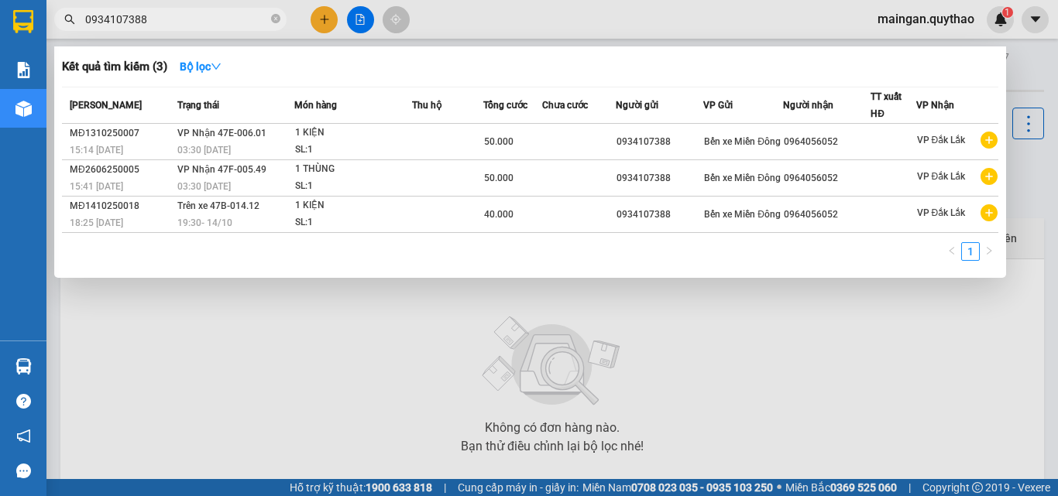
type input "0934107388"
click at [1057, 496] on html "Kết quả tìm kiếm ( 3 ) Bộ lọc Mã ĐH Trạng thái Món hàng Thu hộ Tổng cước Chưa c…" at bounding box center [529, 248] width 1058 height 496
drag, startPoint x: 647, startPoint y: 466, endPoint x: 654, endPoint y: 469, distance: 8.3
click at [654, 469] on div at bounding box center [529, 248] width 1058 height 496
